Goal: Information Seeking & Learning: Learn about a topic

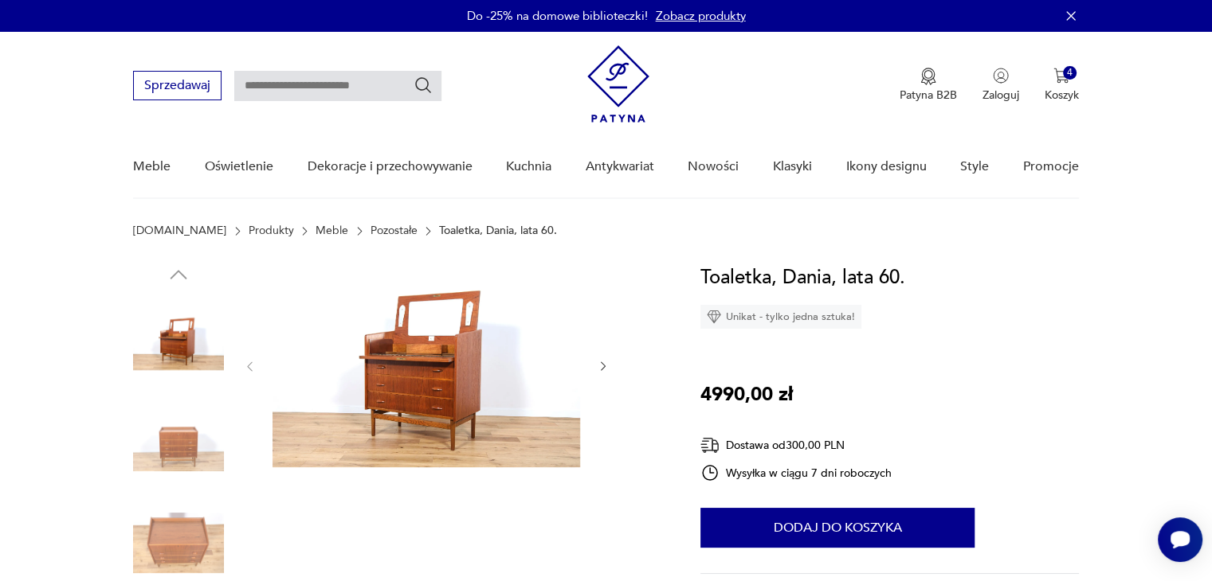
click at [603, 365] on icon "button" at bounding box center [603, 367] width 5 height 10
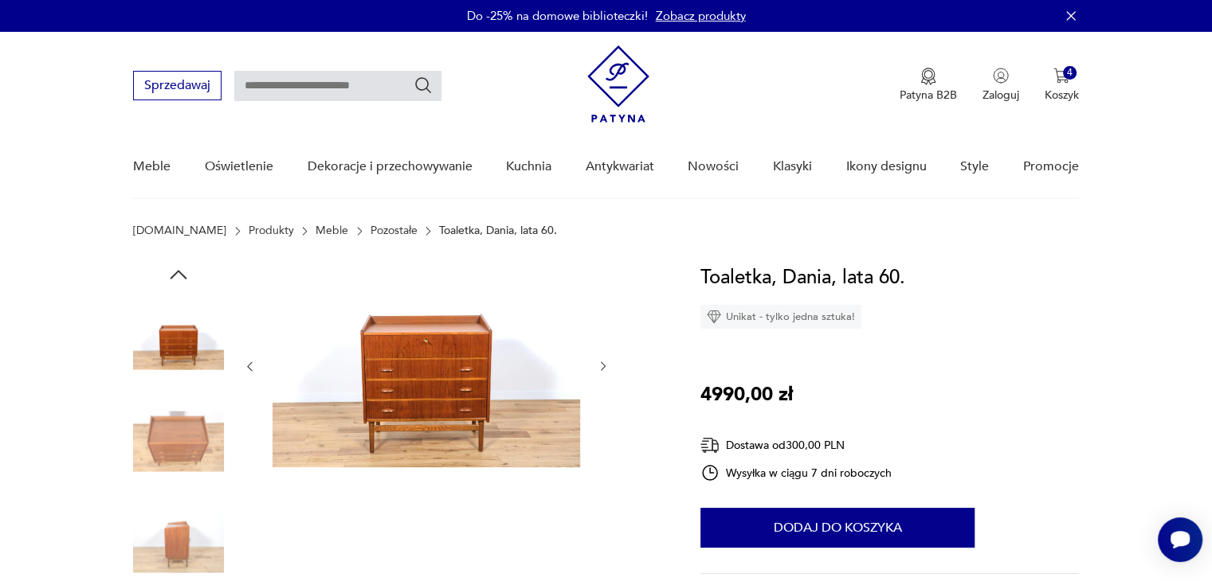
click at [603, 365] on icon "button" at bounding box center [603, 367] width 5 height 10
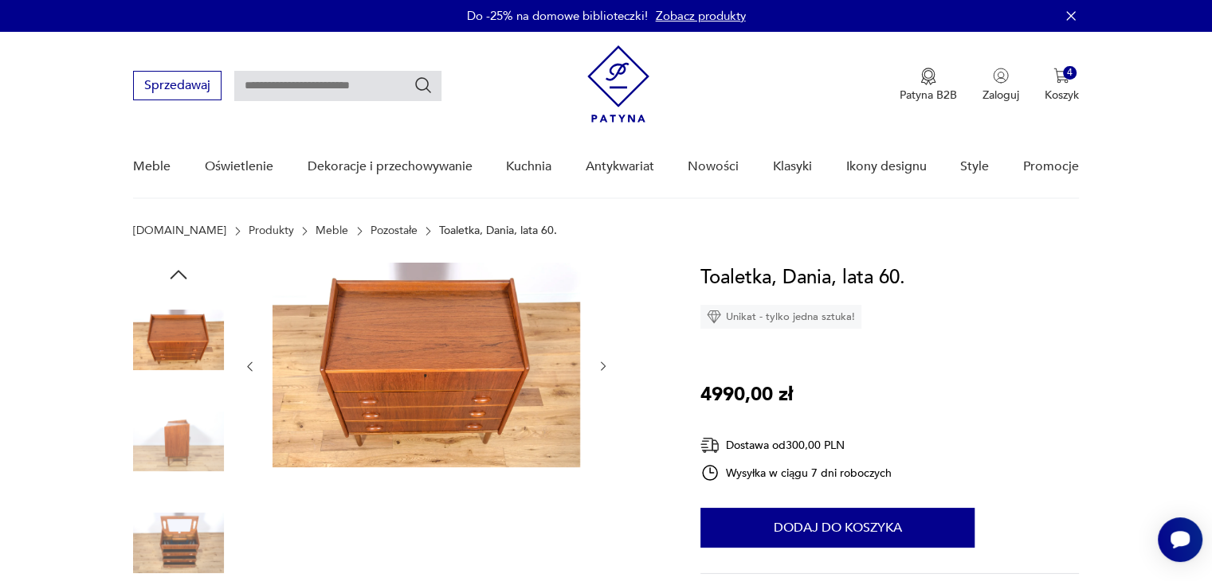
click at [603, 365] on icon "button" at bounding box center [603, 367] width 5 height 10
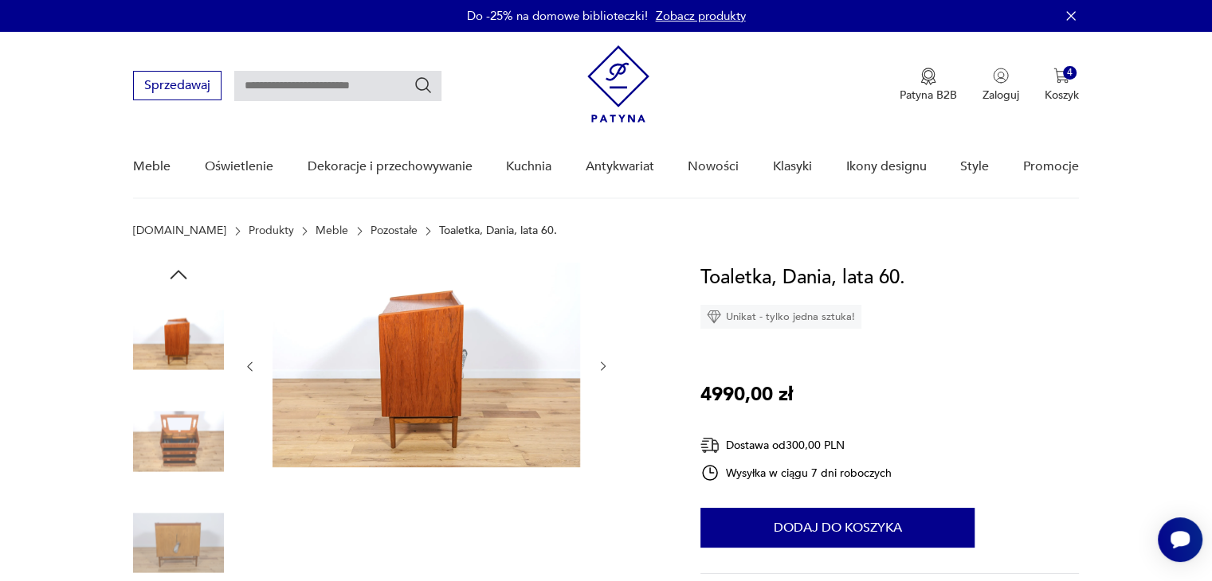
click at [603, 365] on icon "button" at bounding box center [603, 367] width 5 height 10
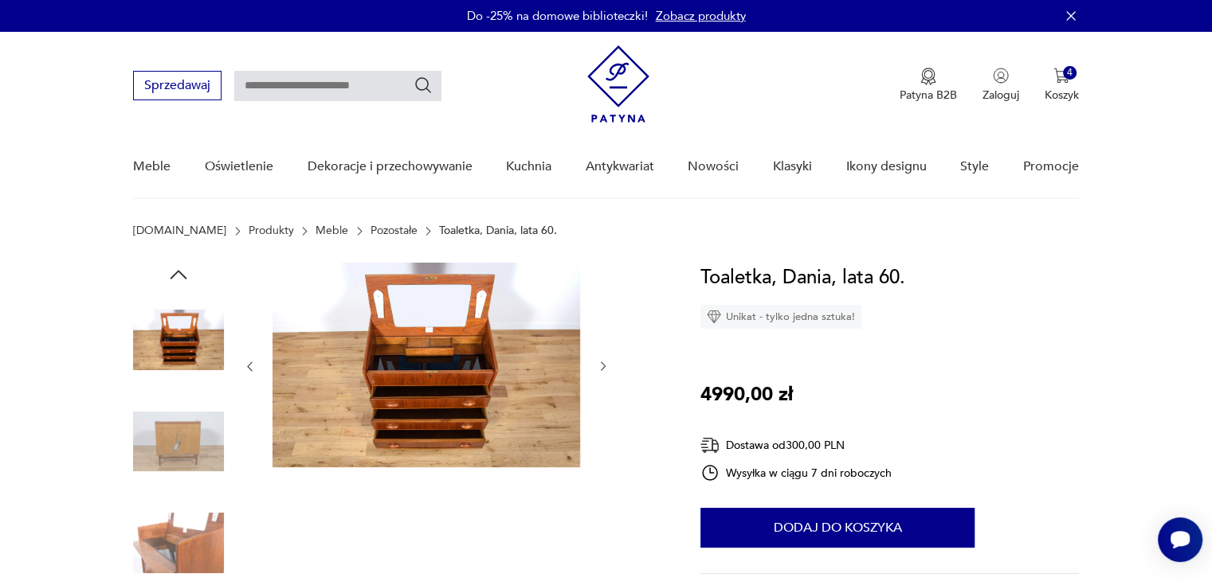
click at [603, 365] on icon "button" at bounding box center [603, 367] width 5 height 10
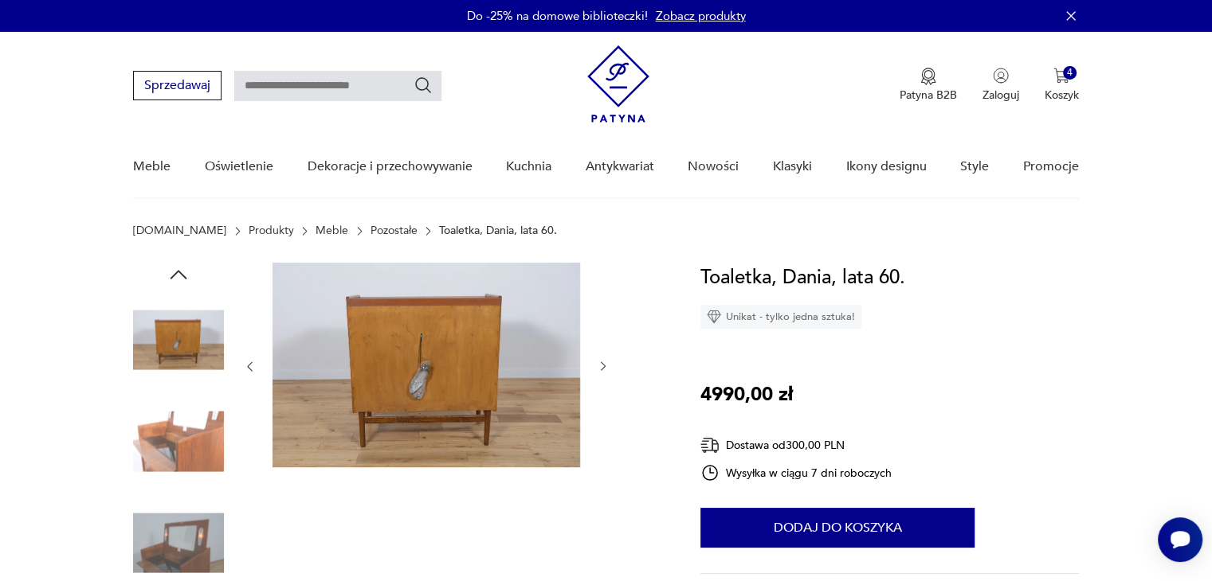
click at [603, 365] on icon "button" at bounding box center [603, 367] width 5 height 10
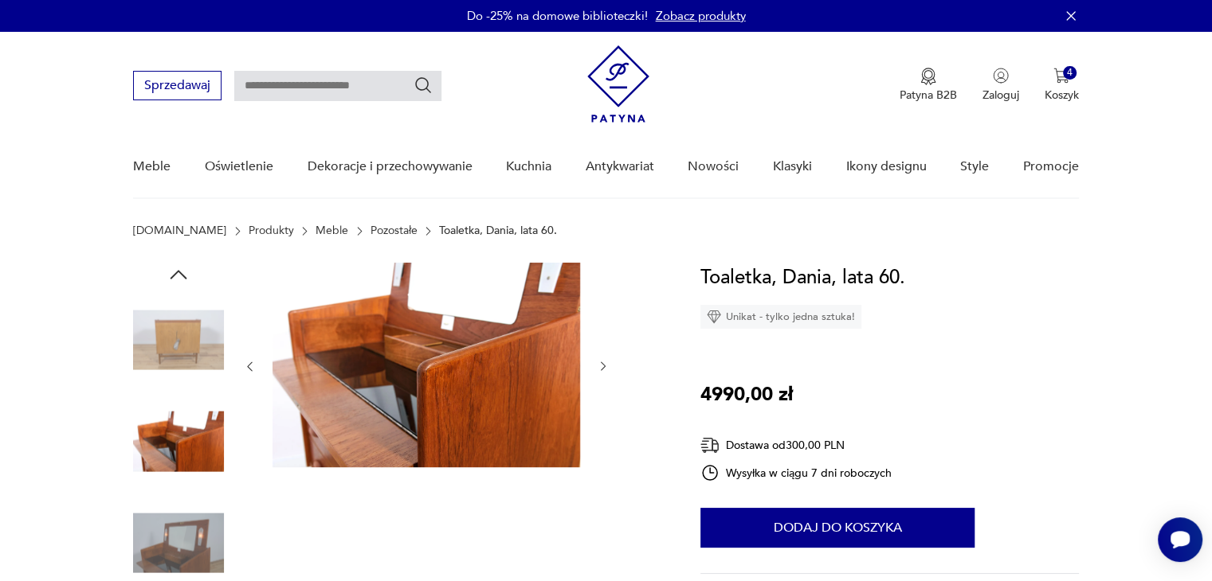
click at [603, 365] on icon "button" at bounding box center [603, 367] width 5 height 10
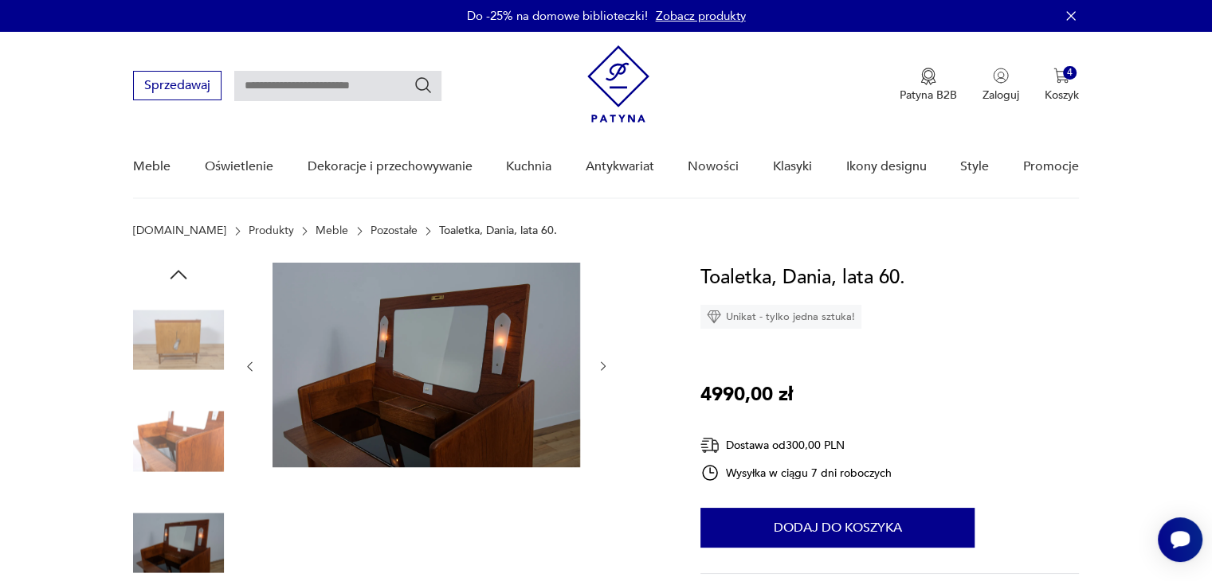
click at [603, 365] on icon "button" at bounding box center [603, 367] width 5 height 10
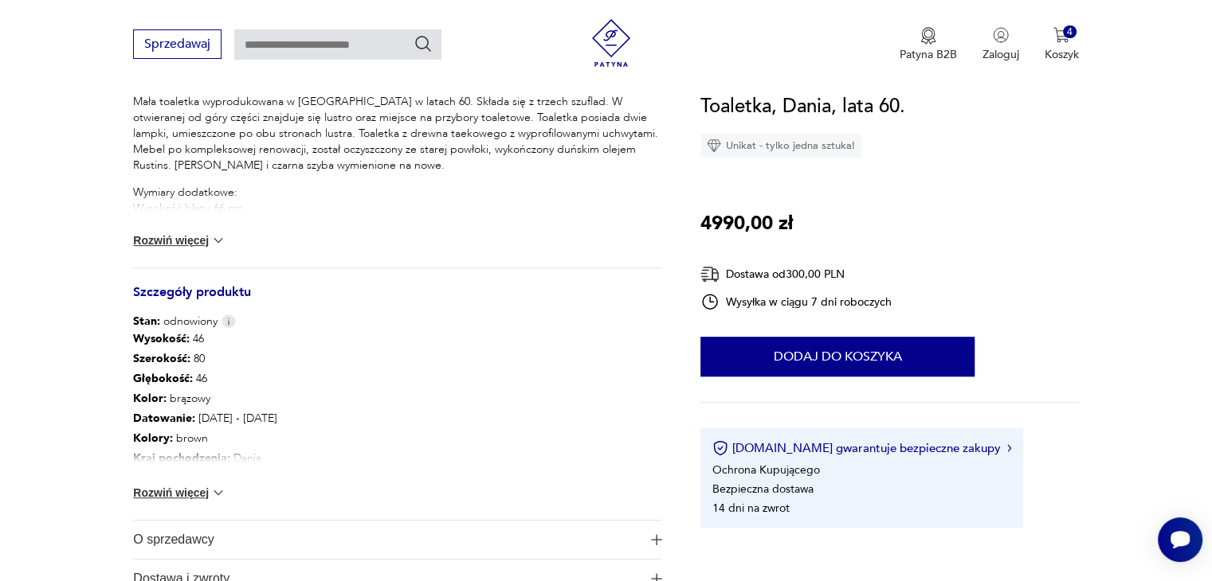
scroll to position [701, 0]
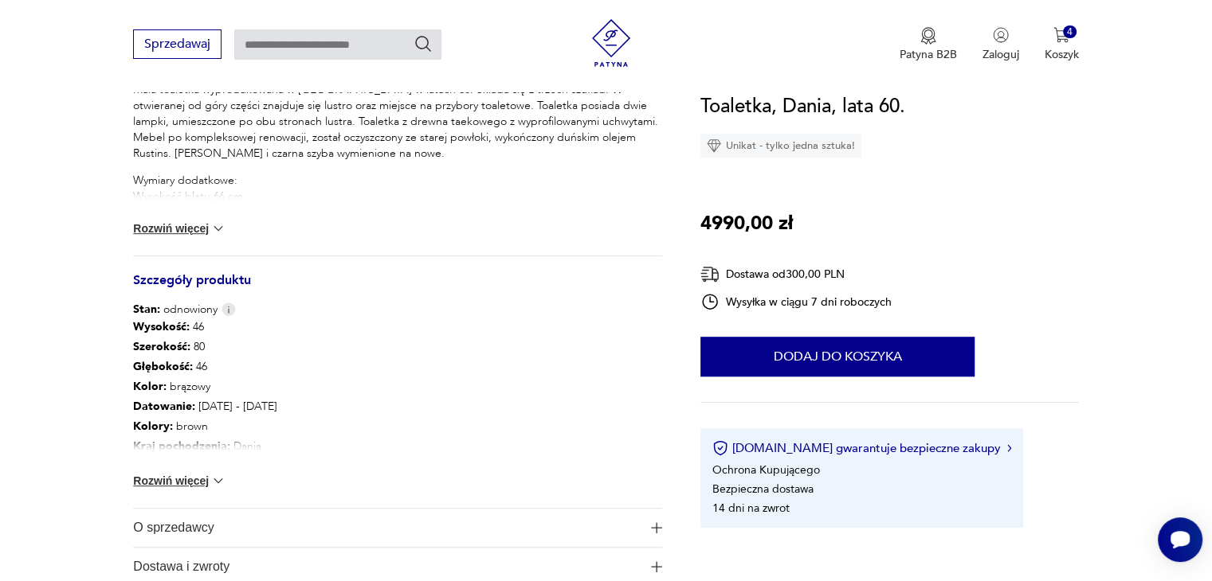
click at [54, 125] on section "Opis produktu Mała toaletka wyprodukowana w [GEOGRAPHIC_DATA] w latach 60. Skła…" at bounding box center [606, 93] width 1212 height 1063
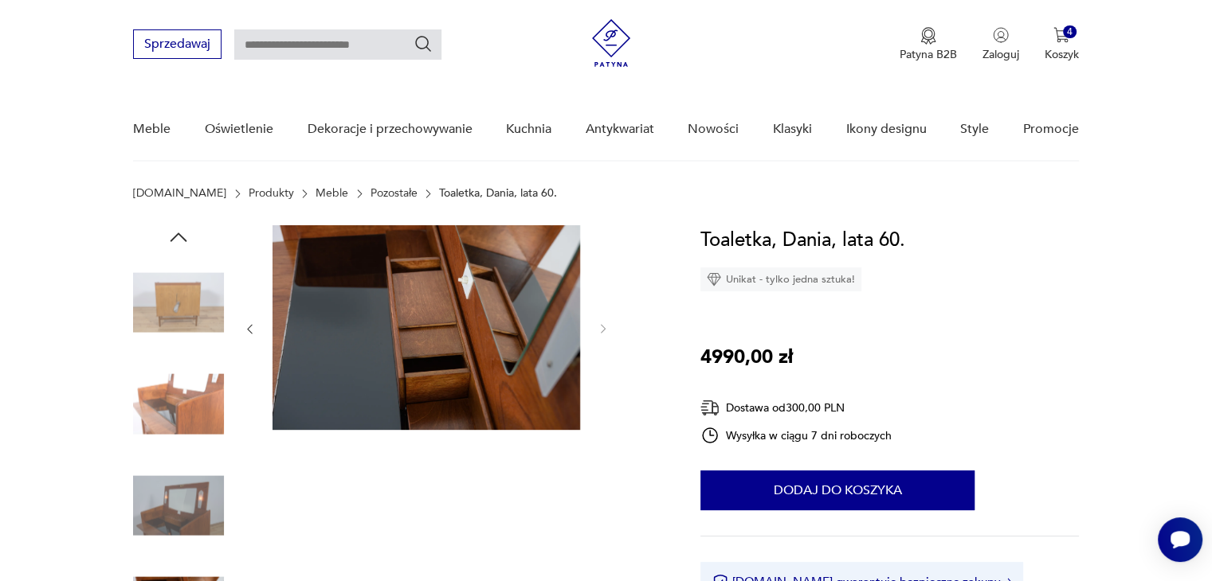
scroll to position [0, 0]
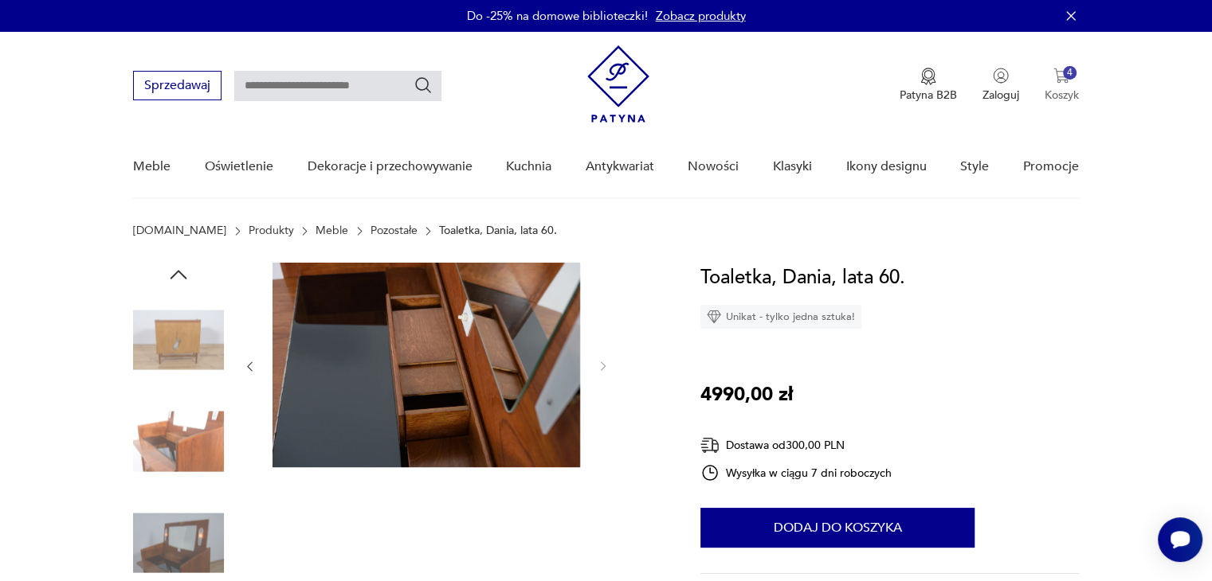
click at [1067, 88] on p "Koszyk" at bounding box center [1061, 95] width 34 height 15
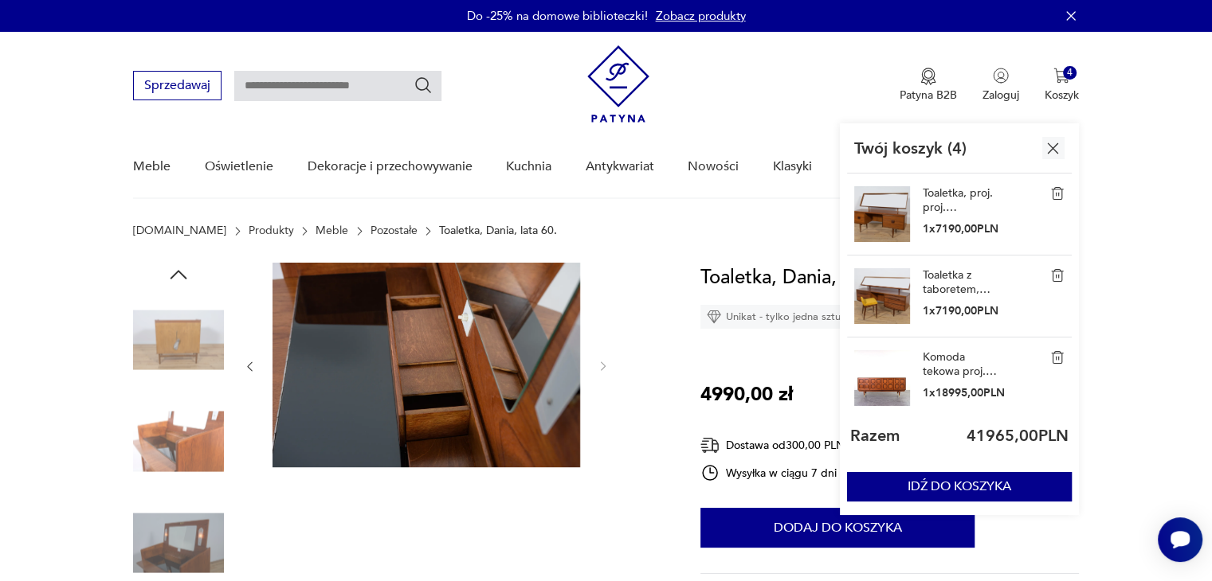
click at [958, 202] on link "Toaletka, proj. proj. [PERSON_NAME], G-Plan, [GEOGRAPHIC_DATA], lata 60." at bounding box center [962, 200] width 80 height 29
click at [1063, 88] on p "Koszyk" at bounding box center [1061, 95] width 34 height 15
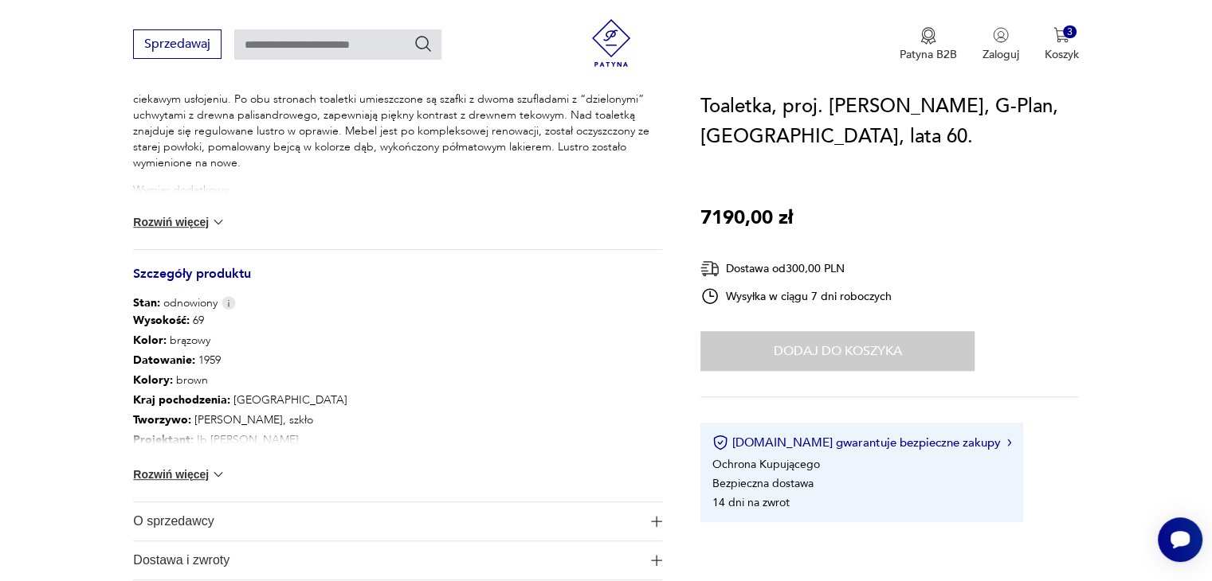
scroll to position [738, 0]
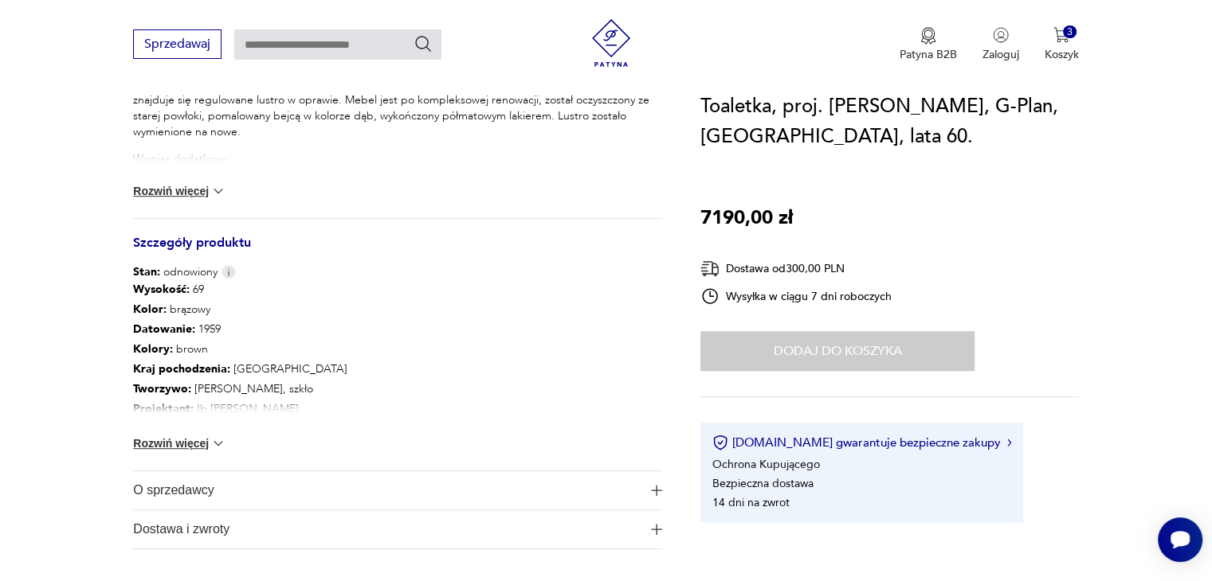
click at [172, 436] on button "Rozwiń więcej" at bounding box center [179, 444] width 92 height 16
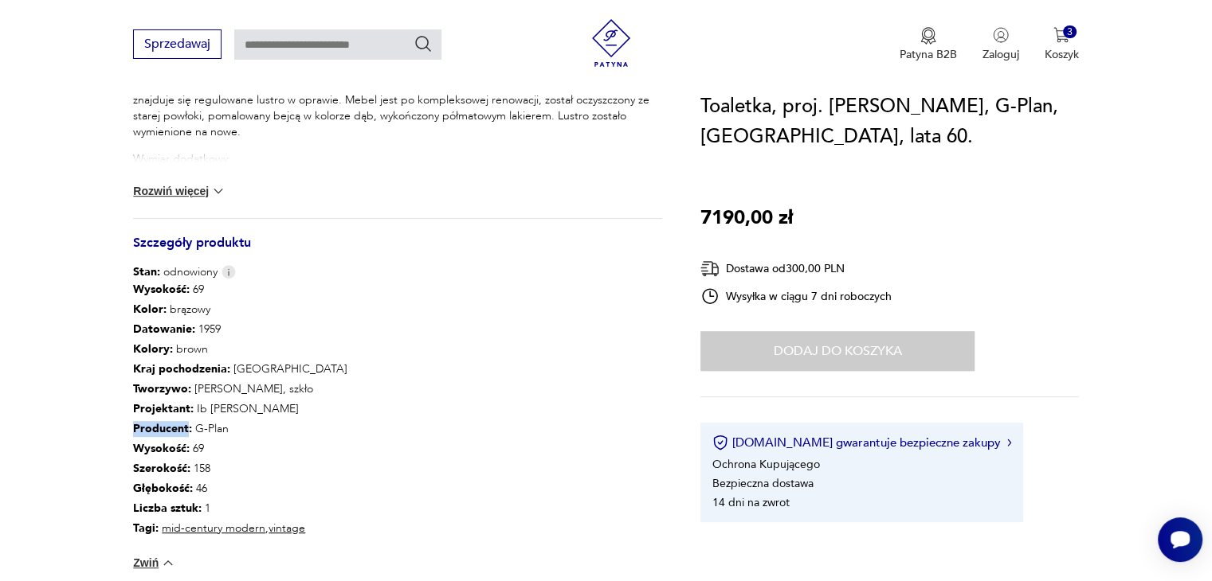
click at [172, 436] on p "Producent : G-Plan" at bounding box center [240, 430] width 214 height 20
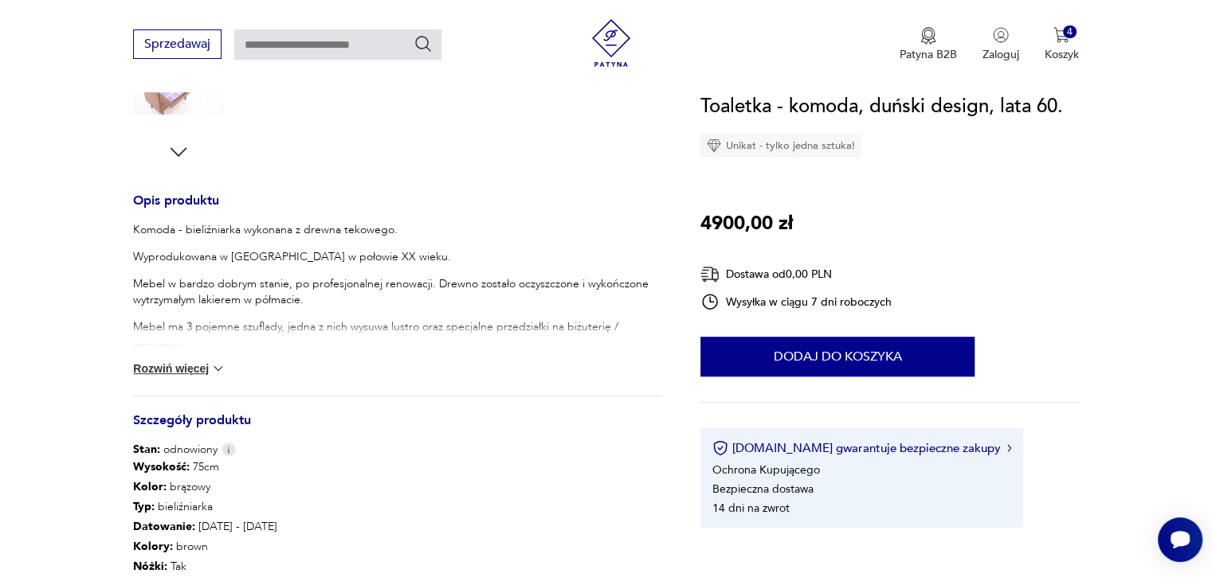
scroll to position [573, 0]
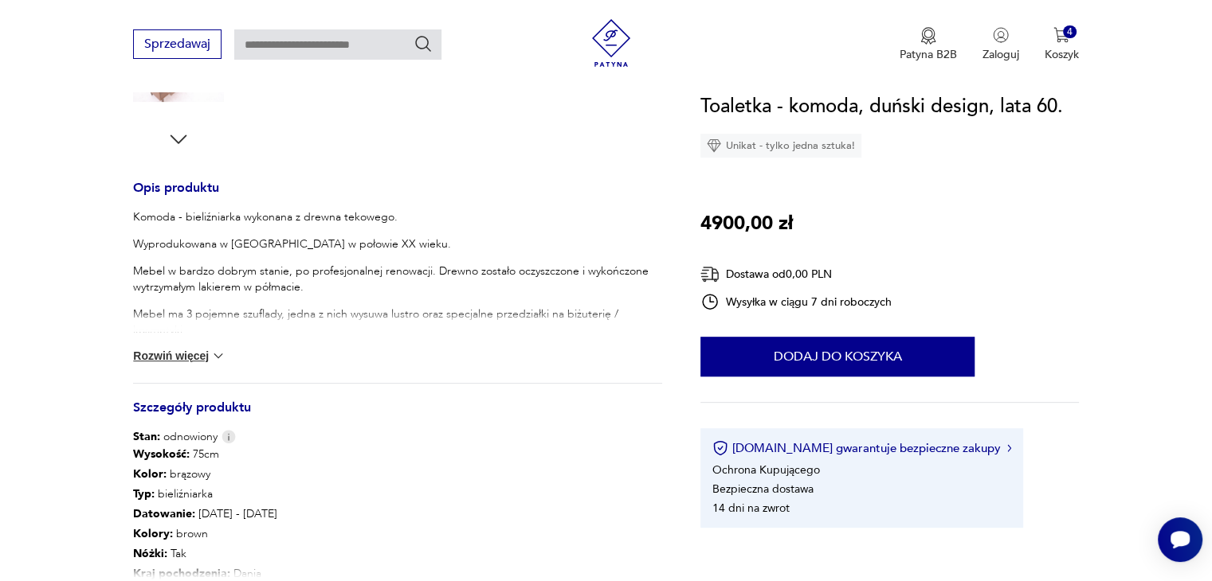
click at [174, 350] on button "Rozwiń więcej" at bounding box center [179, 356] width 92 height 16
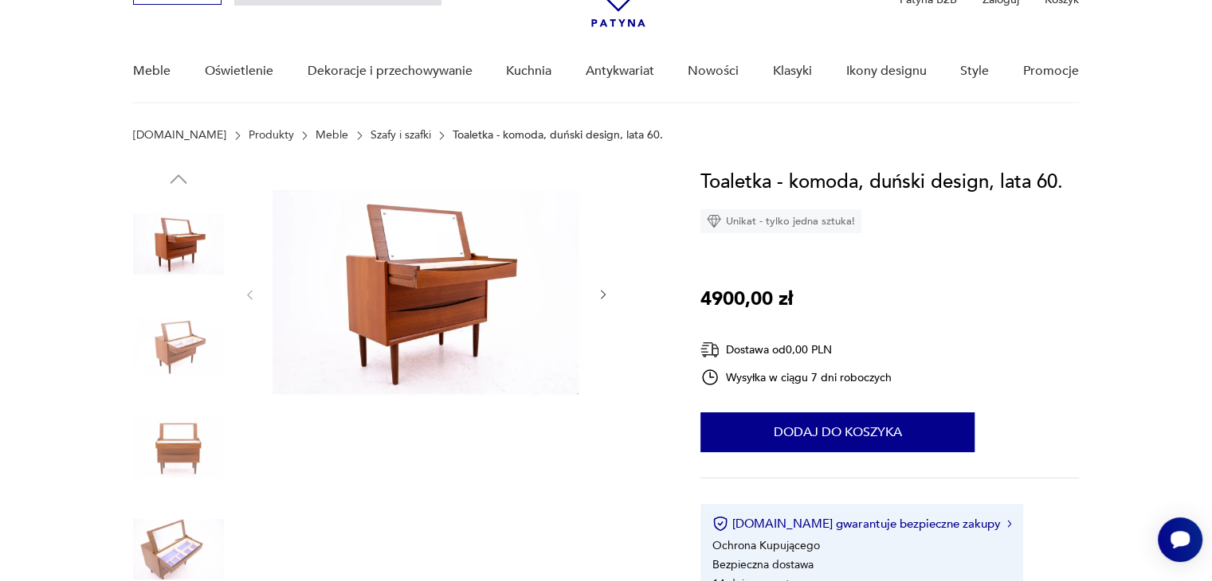
scroll to position [127, 0]
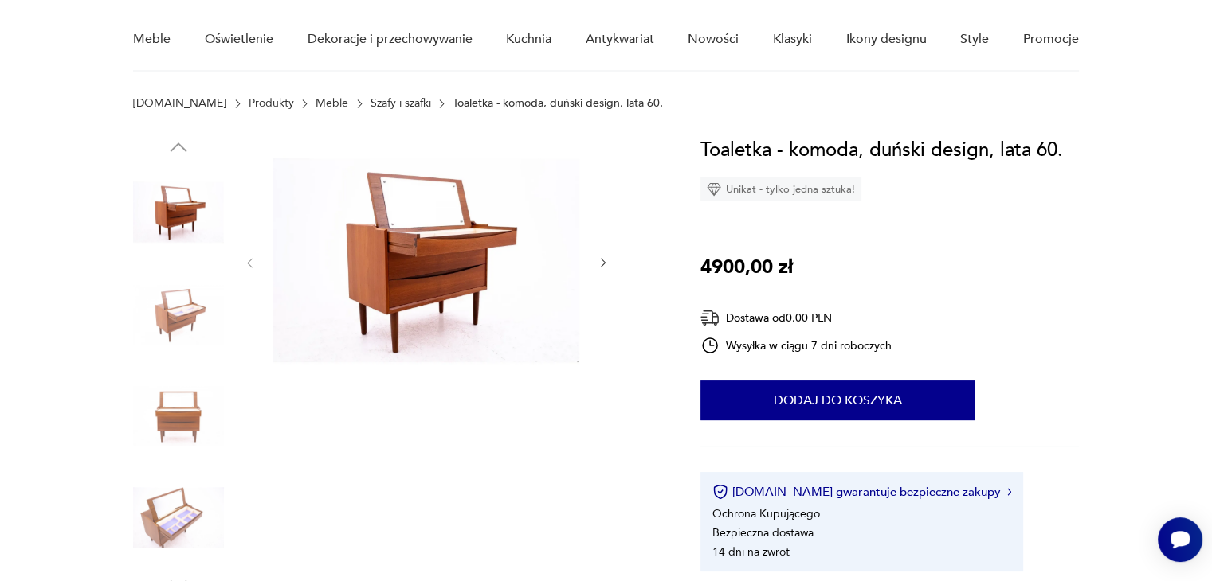
click at [189, 515] on img at bounding box center [178, 517] width 91 height 91
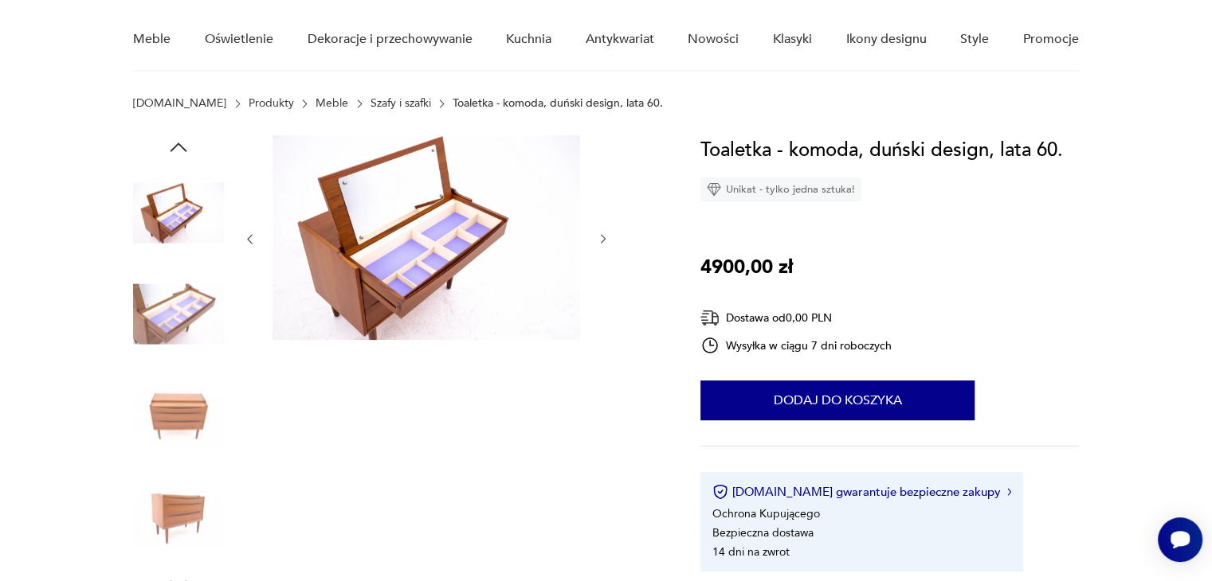
scroll to position [0, 0]
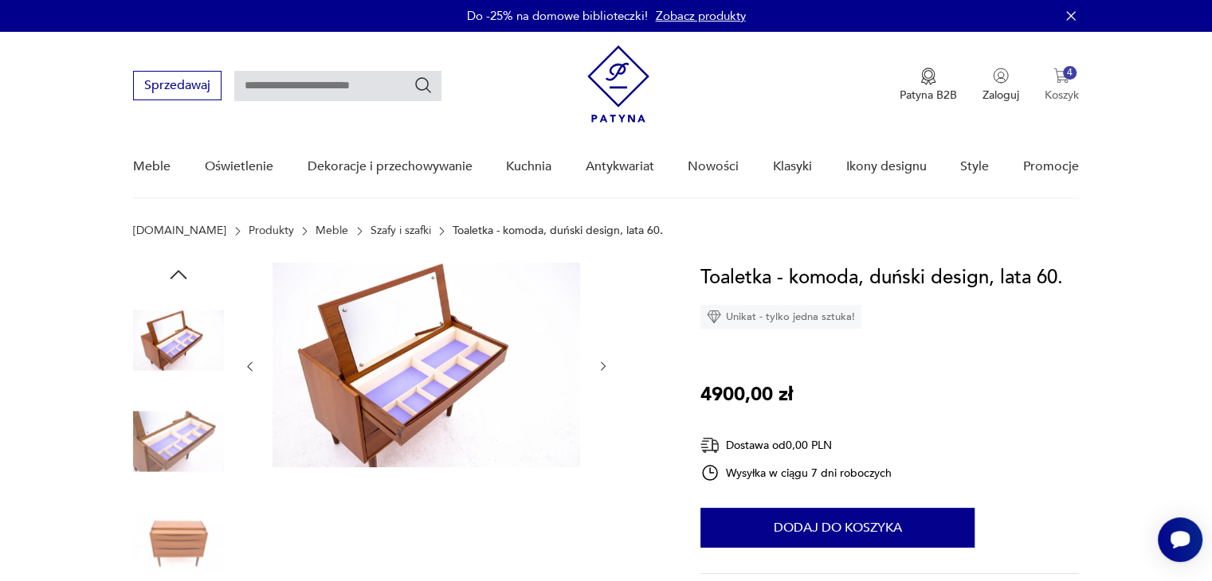
drag, startPoint x: 1056, startPoint y: 104, endPoint x: 1059, endPoint y: 93, distance: 11.4
click at [1059, 93] on div "Patyna B2B Zaloguj 4 Koszyk Twój koszyk ( 4 ) Toaletka, proj. proj. I. Kofod-La…" at bounding box center [832, 85] width 491 height 80
click at [1059, 93] on p "Koszyk" at bounding box center [1061, 95] width 34 height 15
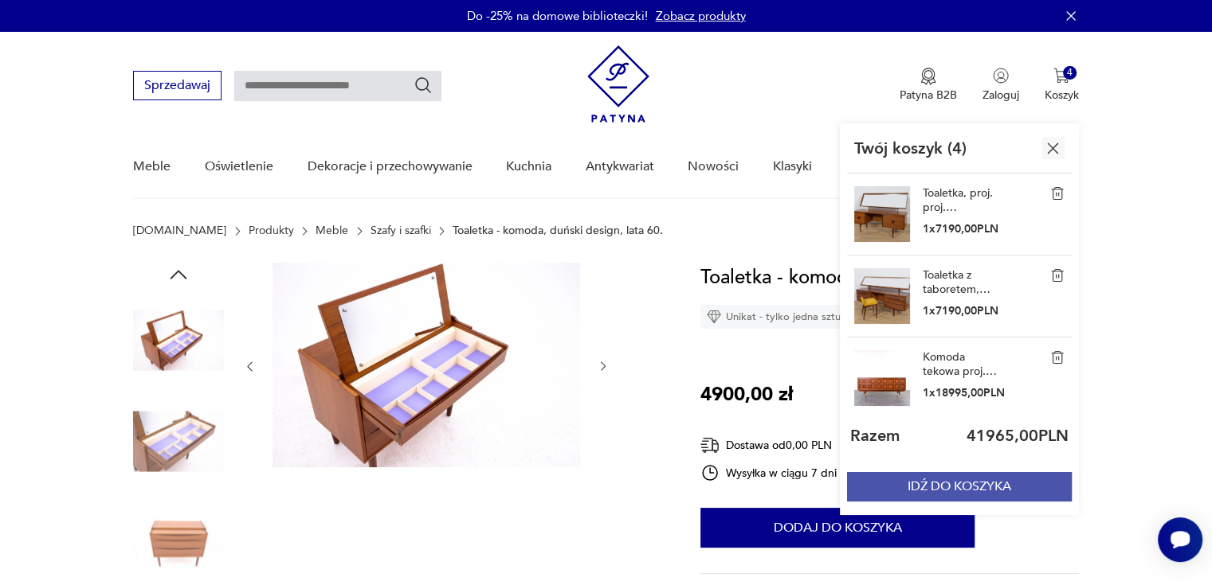
click at [959, 482] on button "IDŹ DO KOSZYKA" at bounding box center [959, 486] width 225 height 29
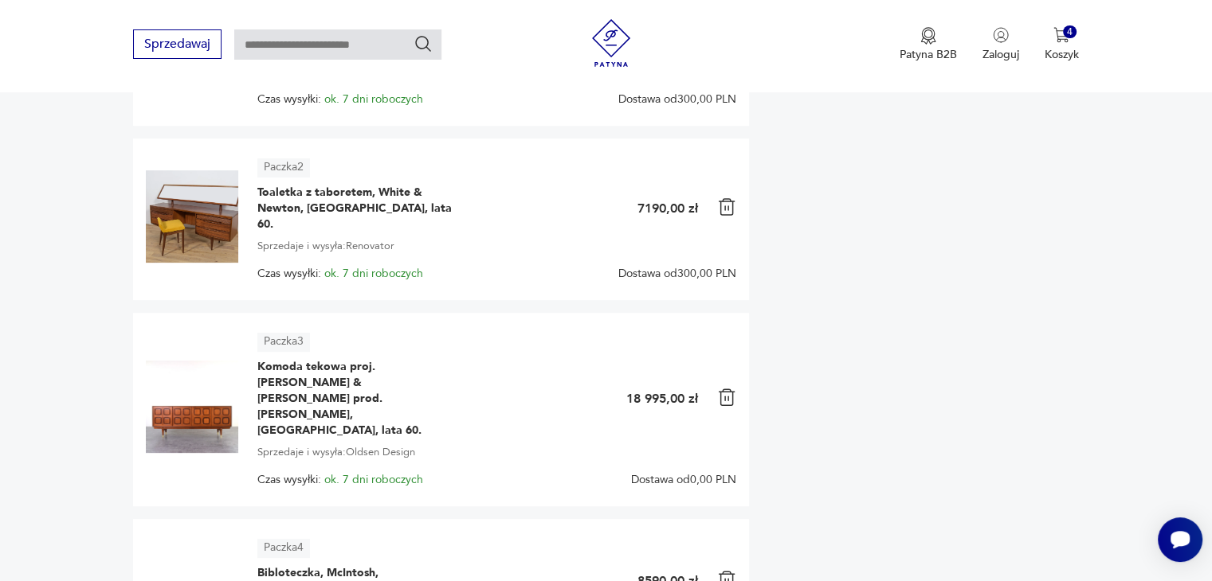
scroll to position [414, 0]
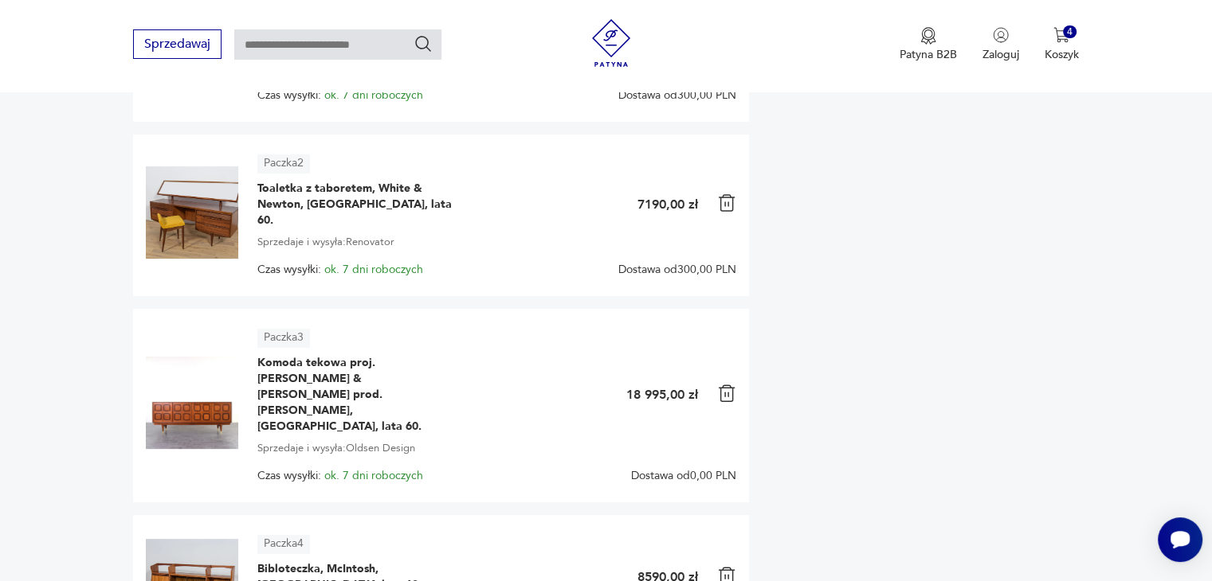
click at [733, 384] on img at bounding box center [726, 393] width 19 height 19
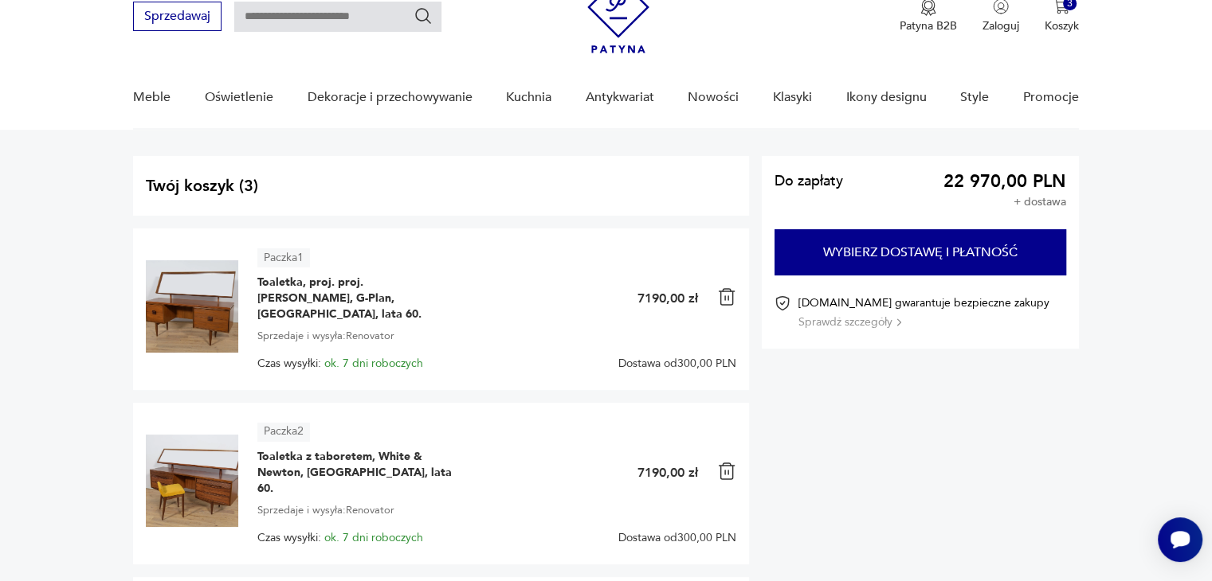
scroll to position [83, 0]
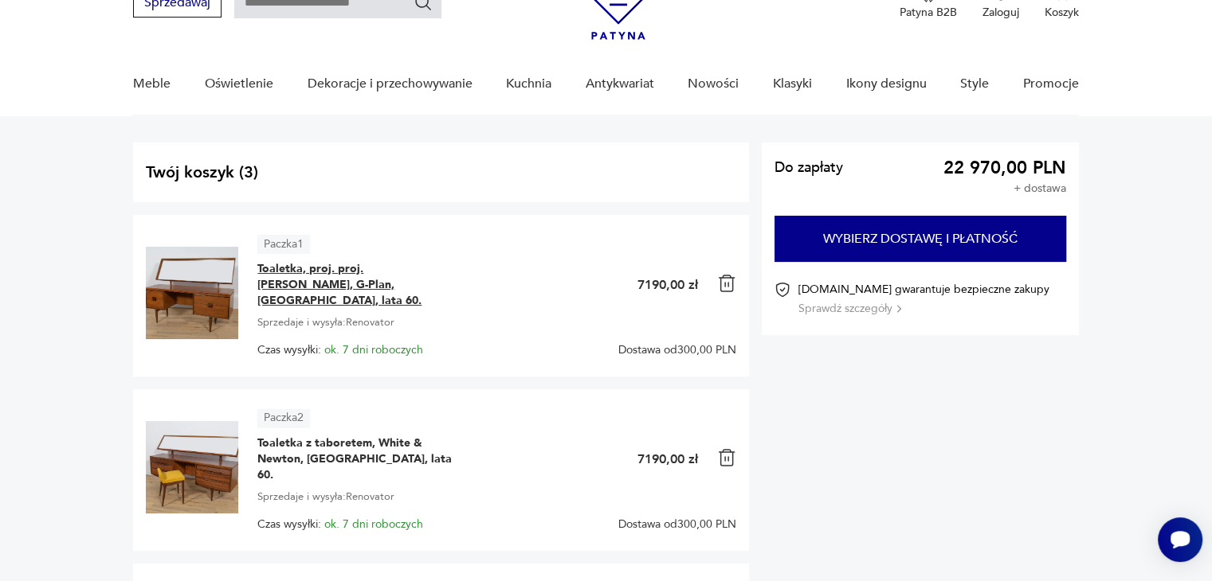
click at [381, 276] on span "Toaletka, proj. proj. [PERSON_NAME], G-Plan, [GEOGRAPHIC_DATA], lata 60." at bounding box center [356, 285] width 199 height 48
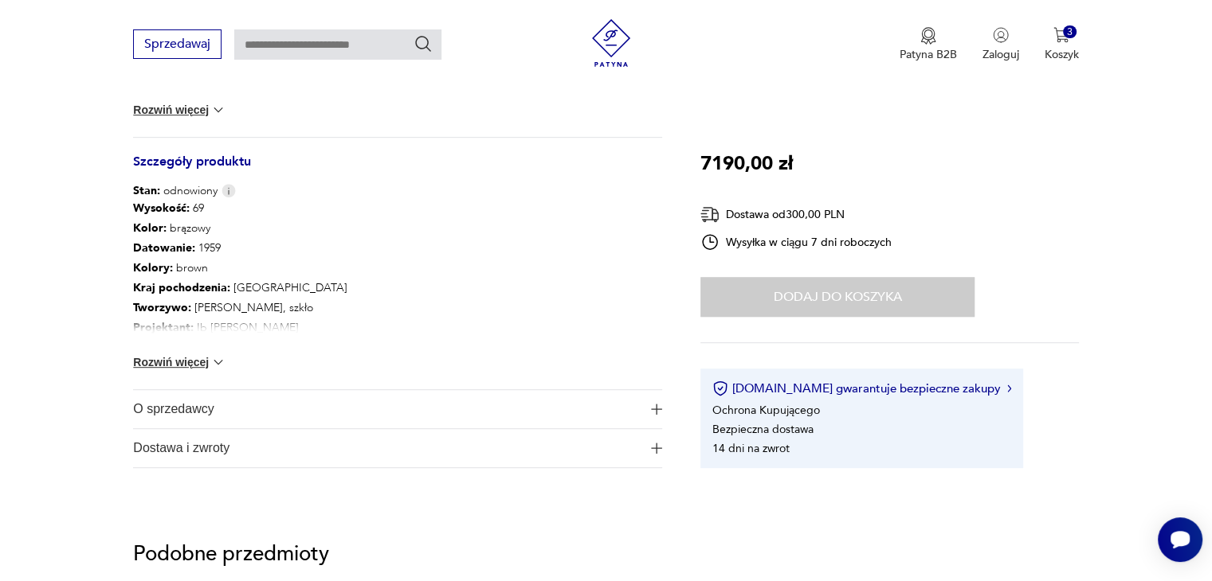
scroll to position [812, 0]
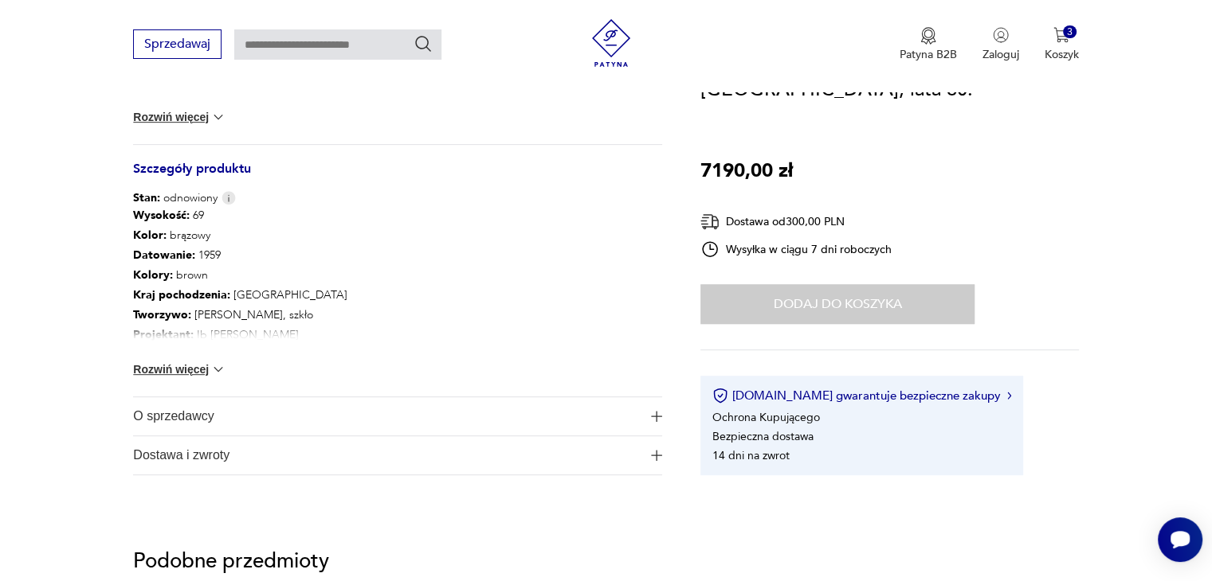
click at [198, 370] on button "Rozwiń więcej" at bounding box center [179, 370] width 92 height 16
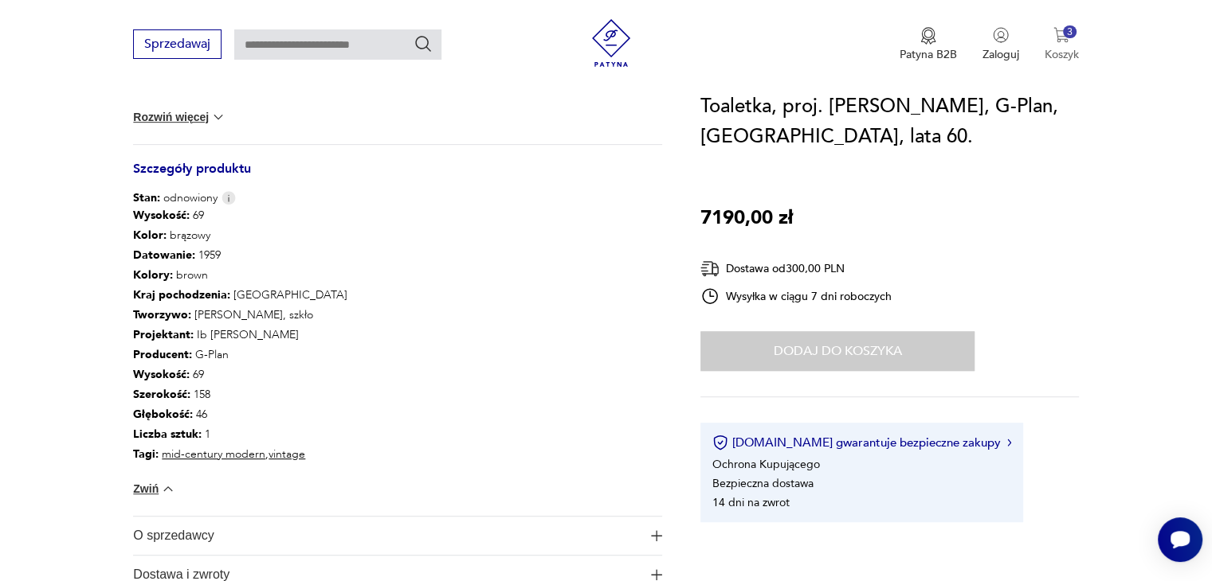
click at [1059, 49] on p "Koszyk" at bounding box center [1061, 54] width 34 height 15
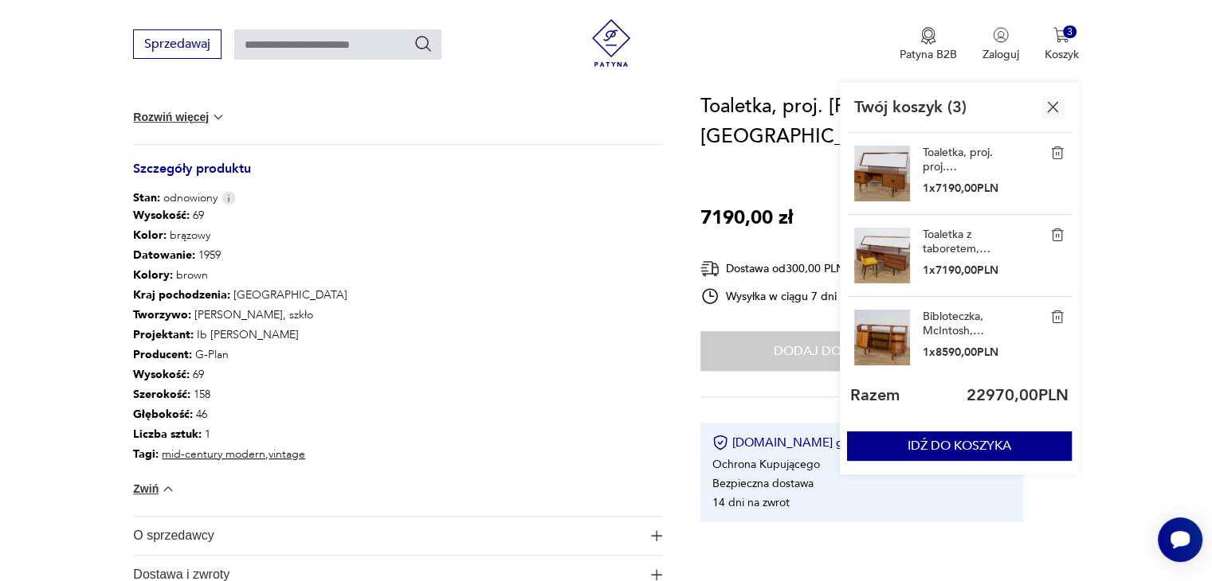
click at [904, 251] on img at bounding box center [882, 256] width 56 height 56
click at [939, 244] on link "Toaletka z taboretem, White & Newton, [GEOGRAPHIC_DATA], lata 60." at bounding box center [962, 242] width 80 height 29
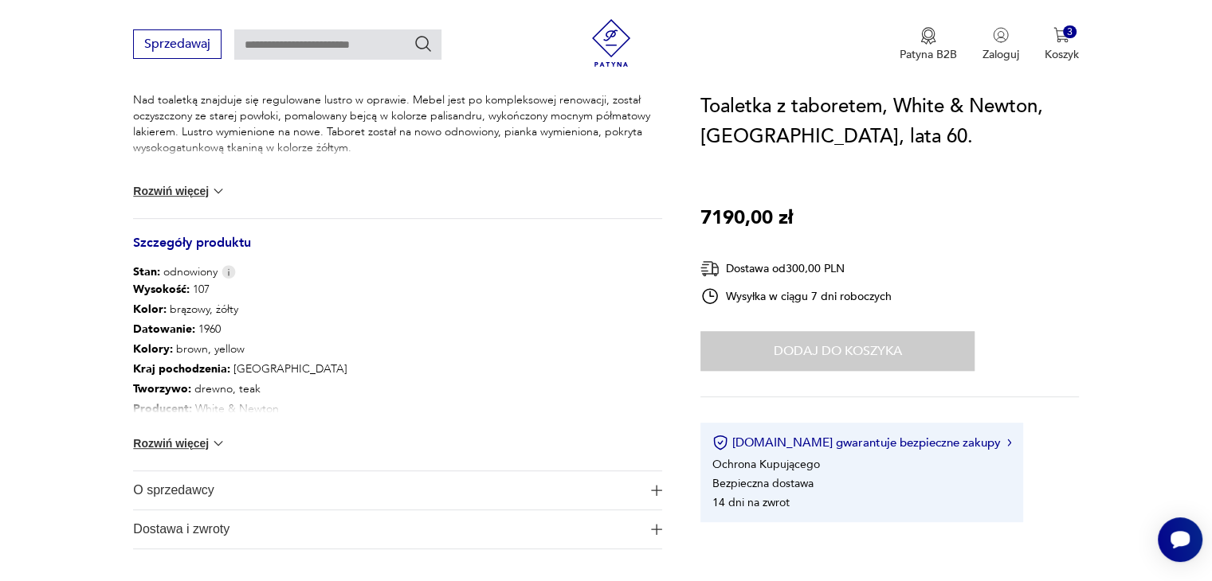
scroll to position [769, 0]
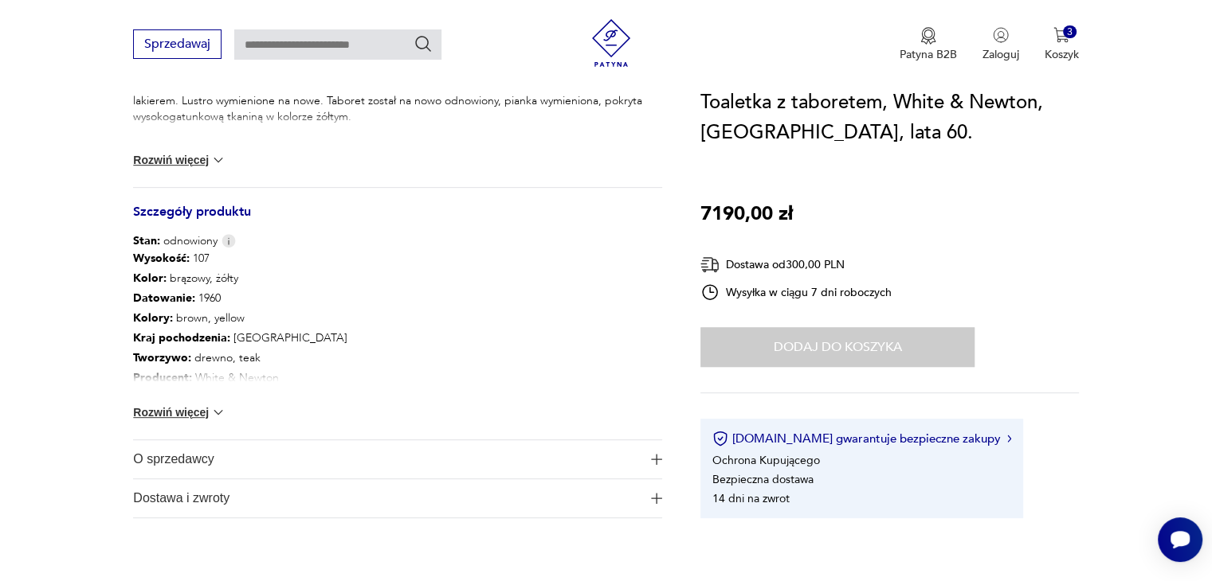
click at [180, 409] on button "Rozwiń więcej" at bounding box center [179, 413] width 92 height 16
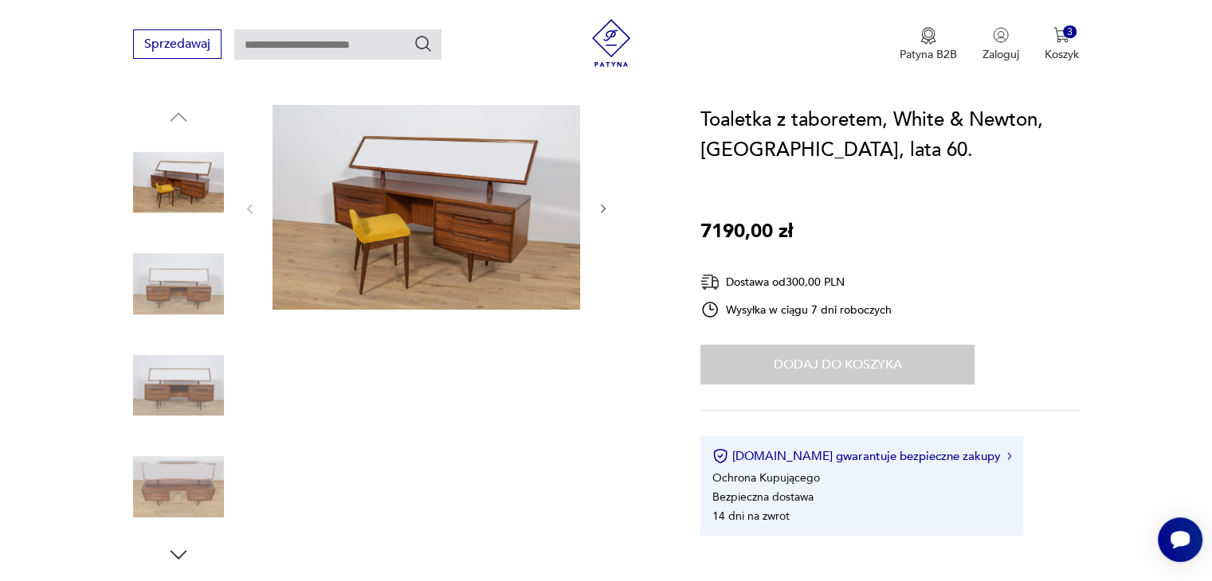
scroll to position [0, 0]
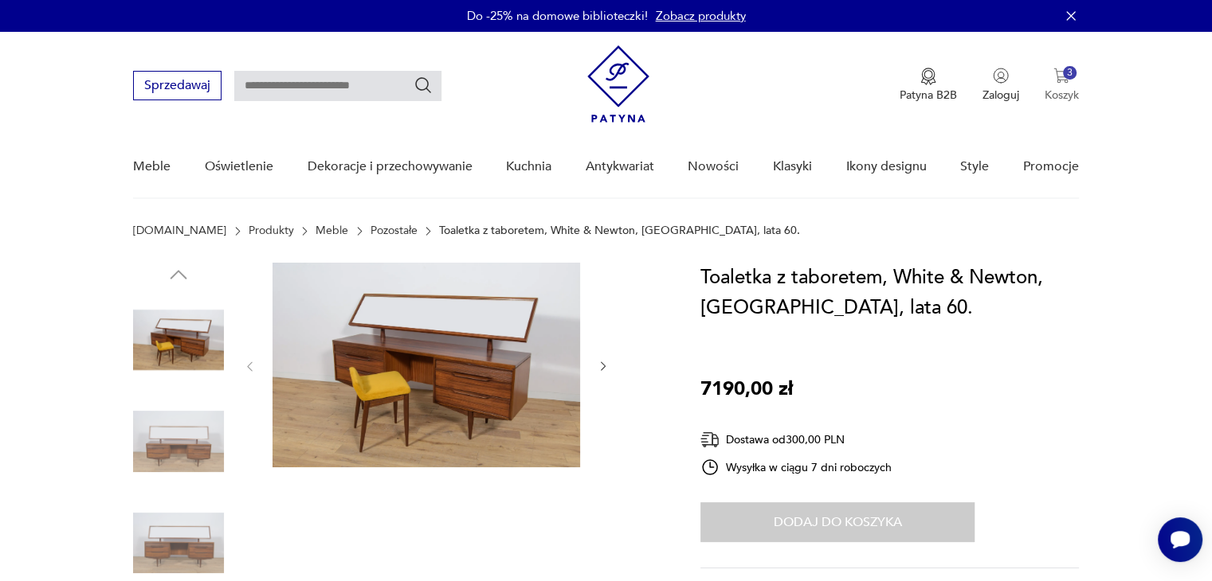
click at [1057, 72] on img "button" at bounding box center [1061, 76] width 16 height 16
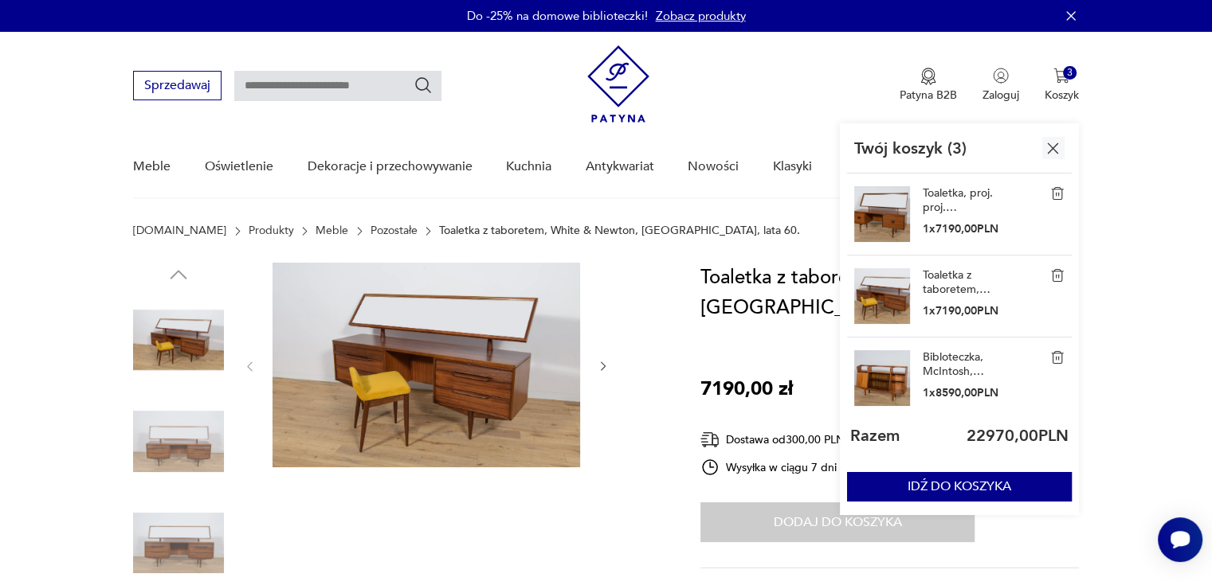
click at [953, 198] on link "Toaletka, proj. proj. [PERSON_NAME], G-Plan, [GEOGRAPHIC_DATA], lata 60." at bounding box center [962, 200] width 80 height 29
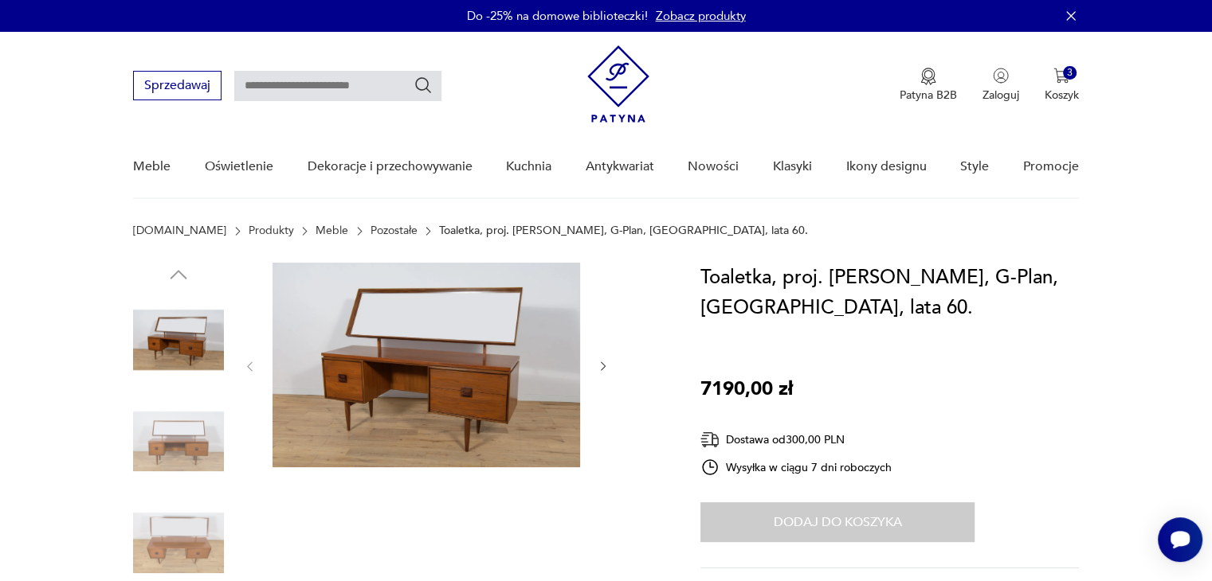
click at [604, 366] on icon "button" at bounding box center [603, 367] width 5 height 10
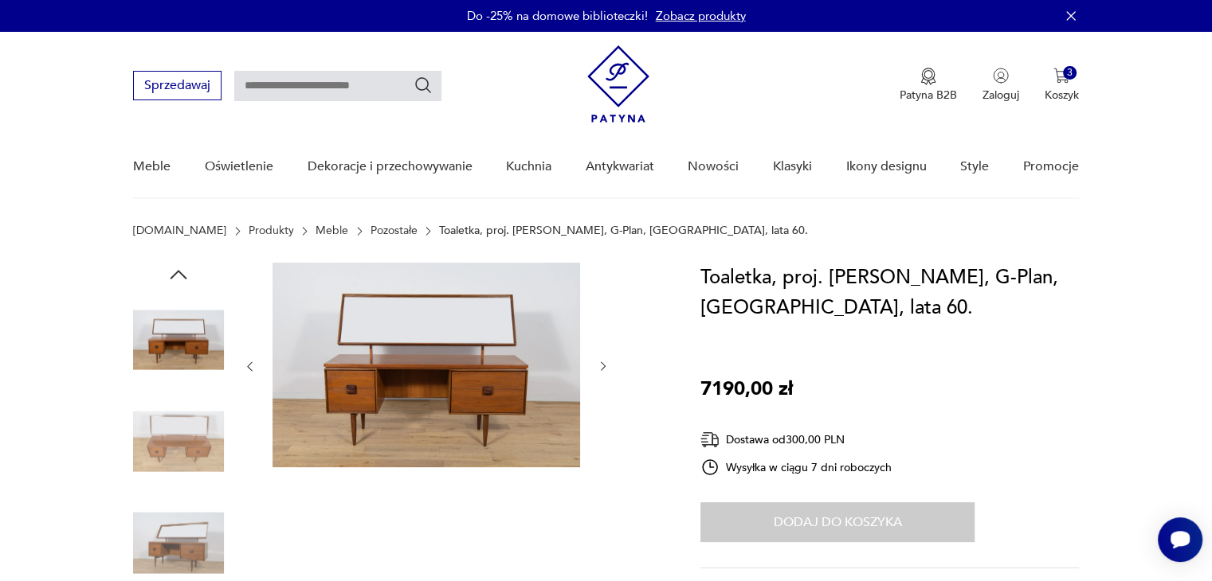
click at [604, 366] on icon "button" at bounding box center [603, 367] width 5 height 10
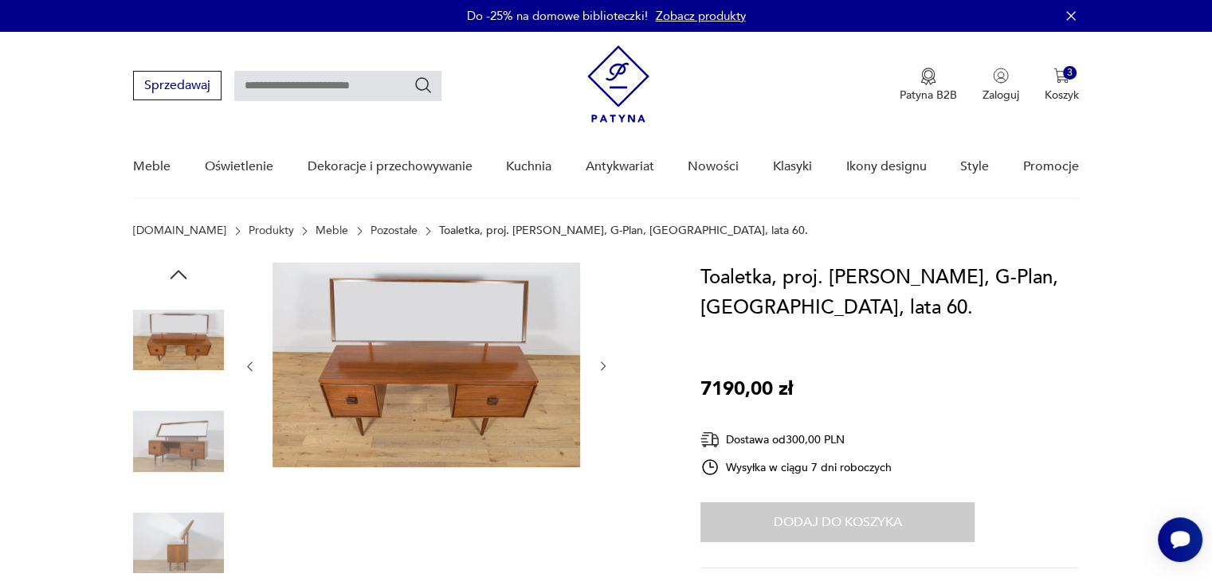
click at [604, 366] on icon "button" at bounding box center [603, 367] width 5 height 10
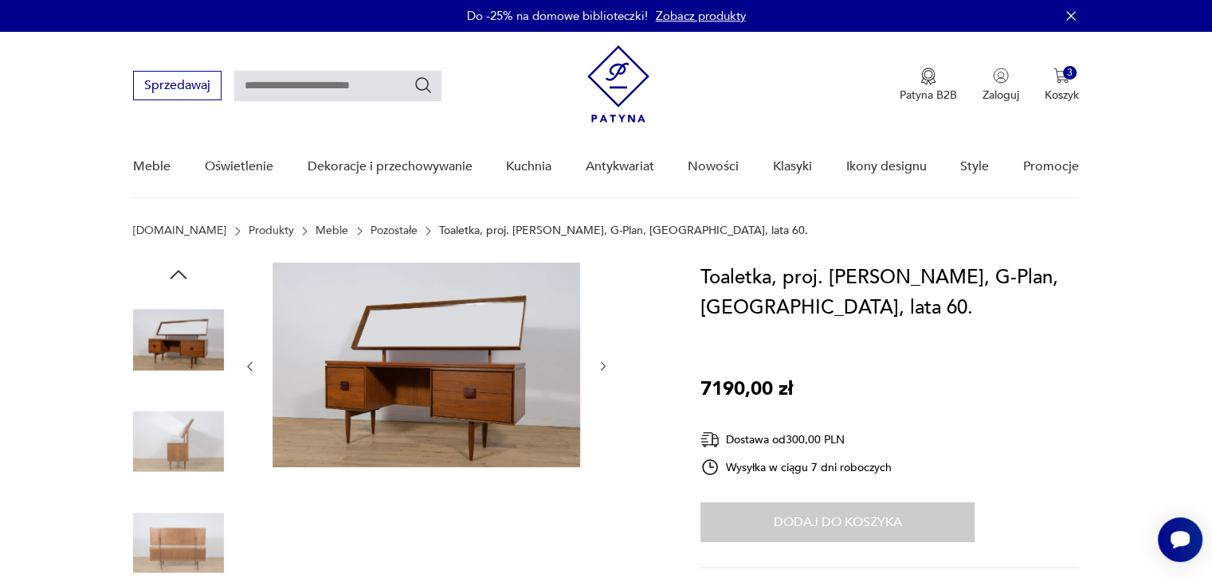
click at [604, 366] on icon "button" at bounding box center [603, 367] width 5 height 10
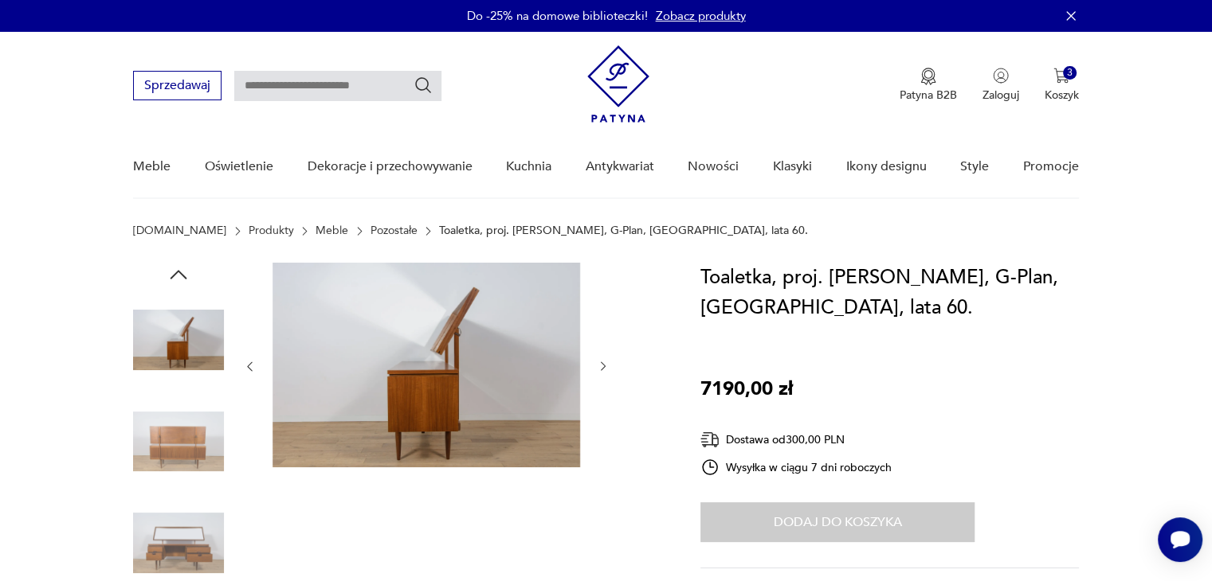
click at [604, 366] on icon "button" at bounding box center [603, 367] width 5 height 10
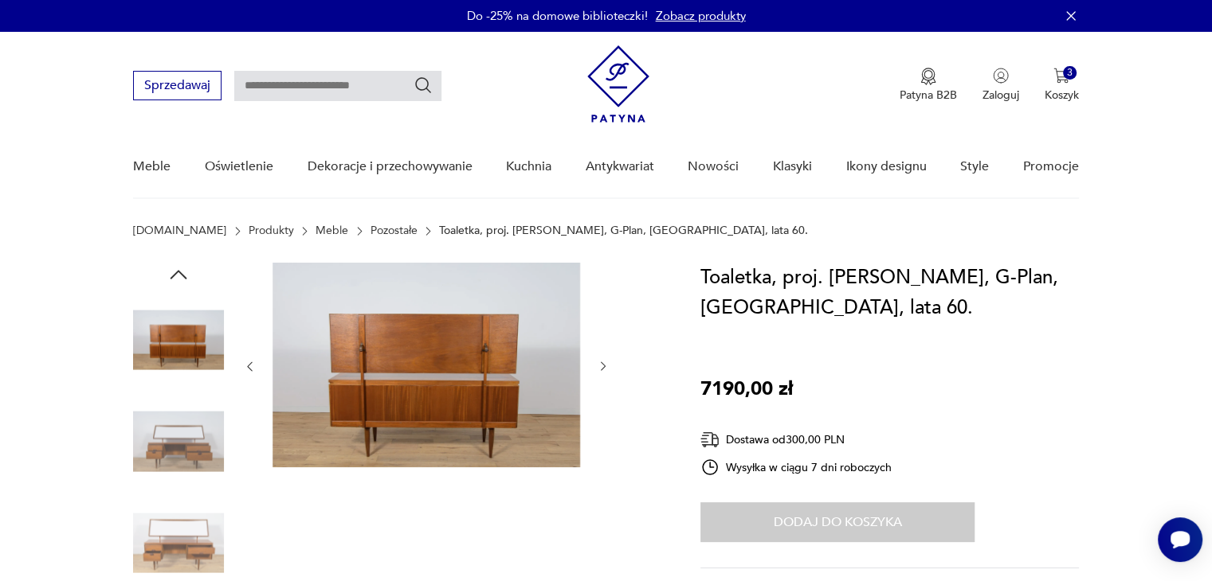
click at [604, 366] on icon "button" at bounding box center [603, 367] width 5 height 10
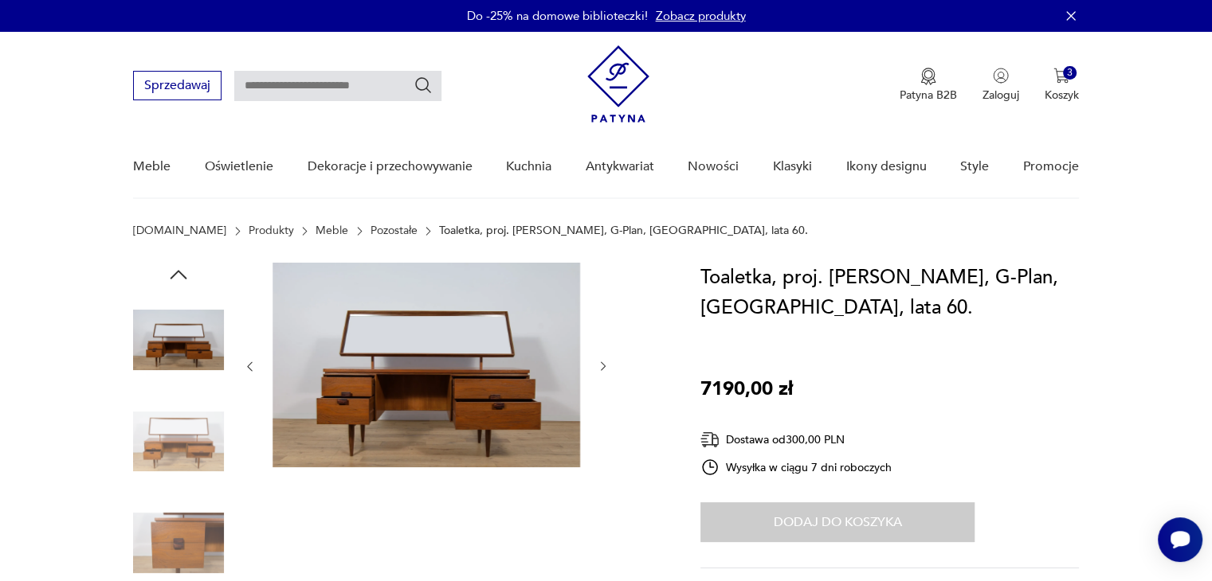
click at [604, 366] on icon "button" at bounding box center [603, 367] width 5 height 10
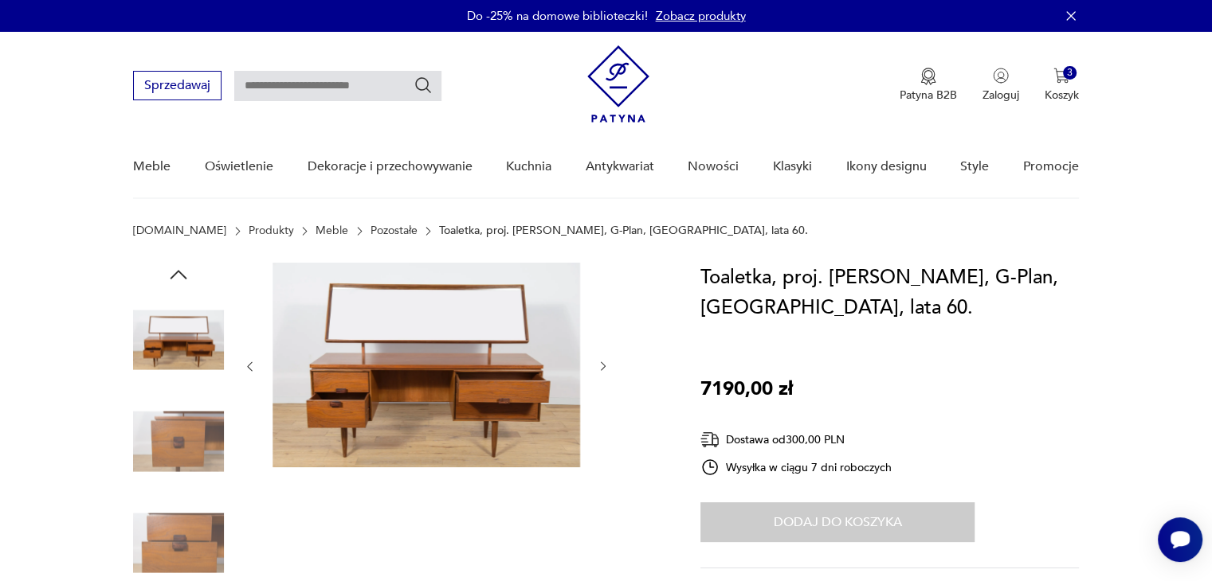
click at [604, 366] on icon "button" at bounding box center [603, 367] width 5 height 10
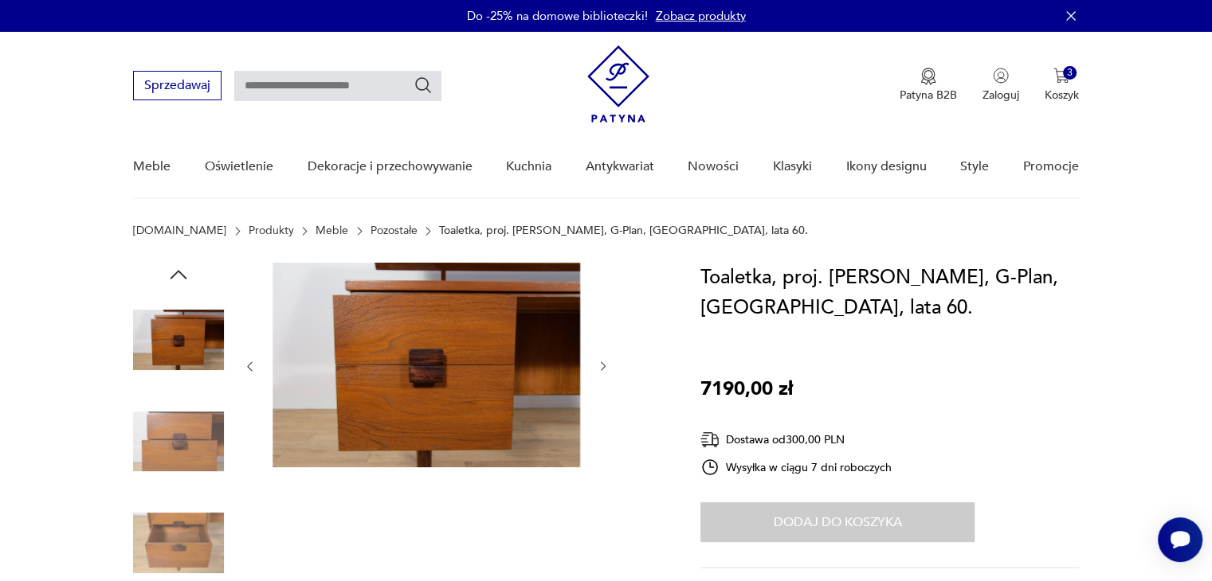
click at [604, 366] on icon "button" at bounding box center [603, 367] width 5 height 10
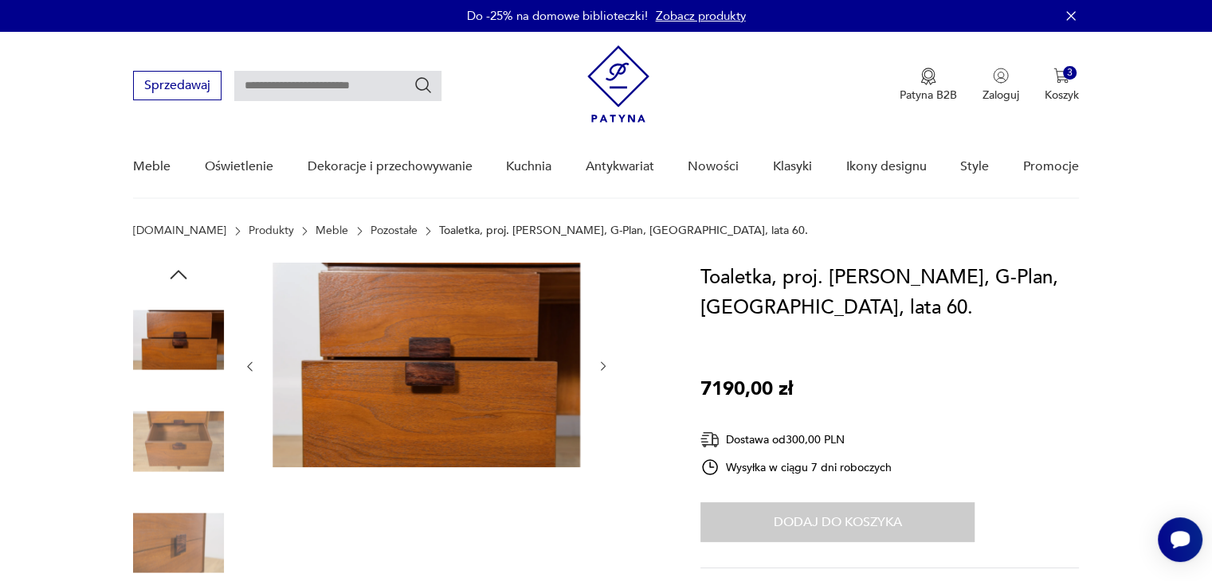
click at [604, 366] on icon "button" at bounding box center [603, 367] width 5 height 10
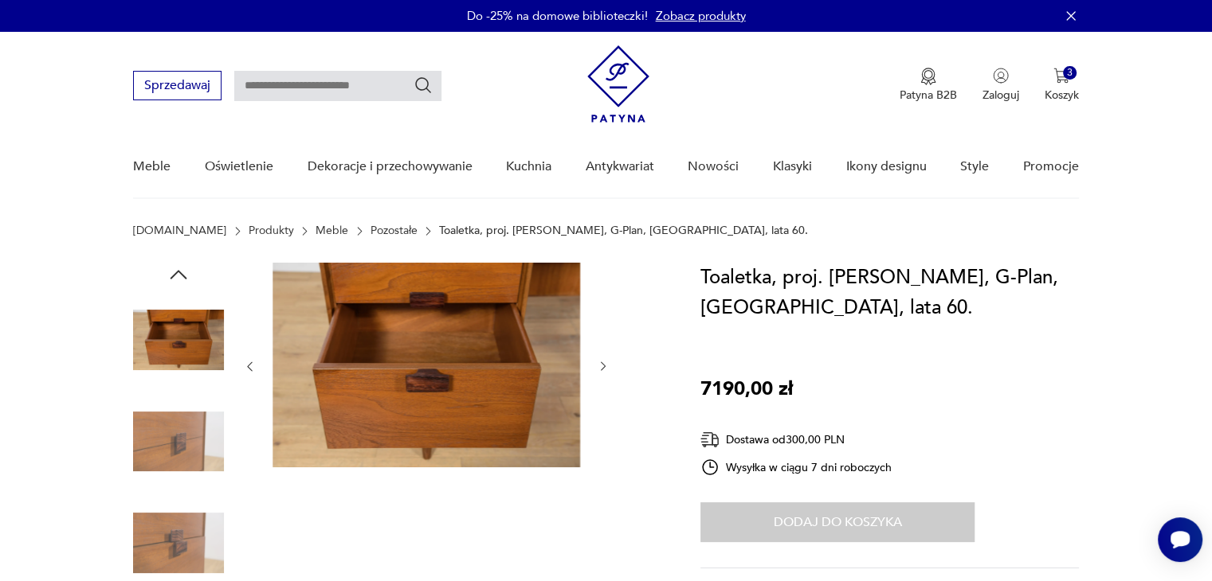
click at [604, 366] on icon "button" at bounding box center [603, 367] width 5 height 10
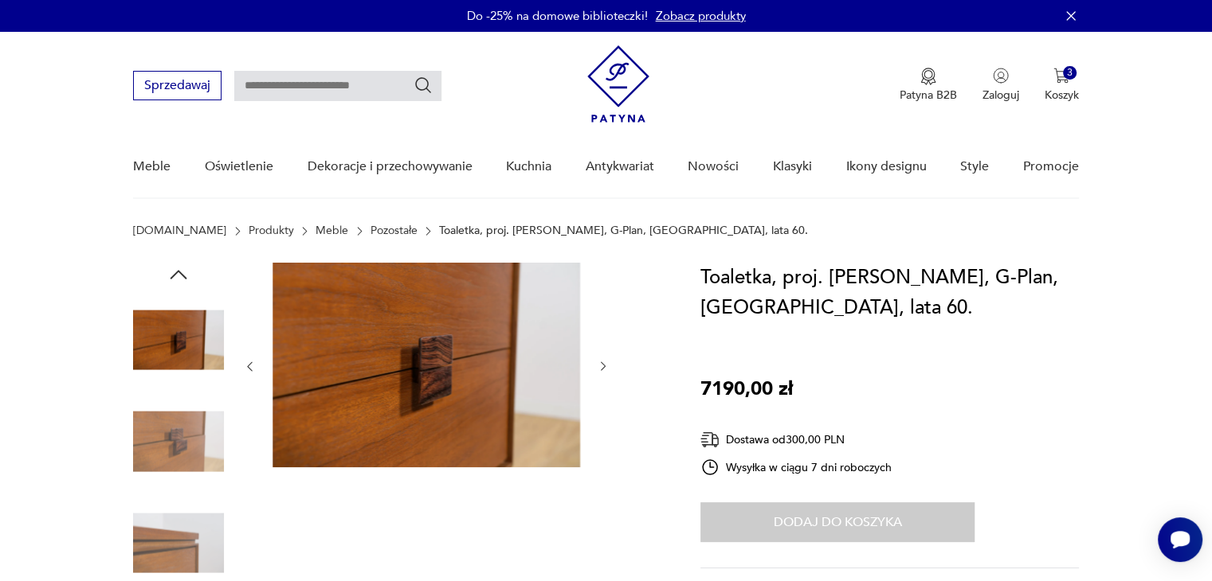
click at [604, 366] on icon "button" at bounding box center [603, 367] width 5 height 10
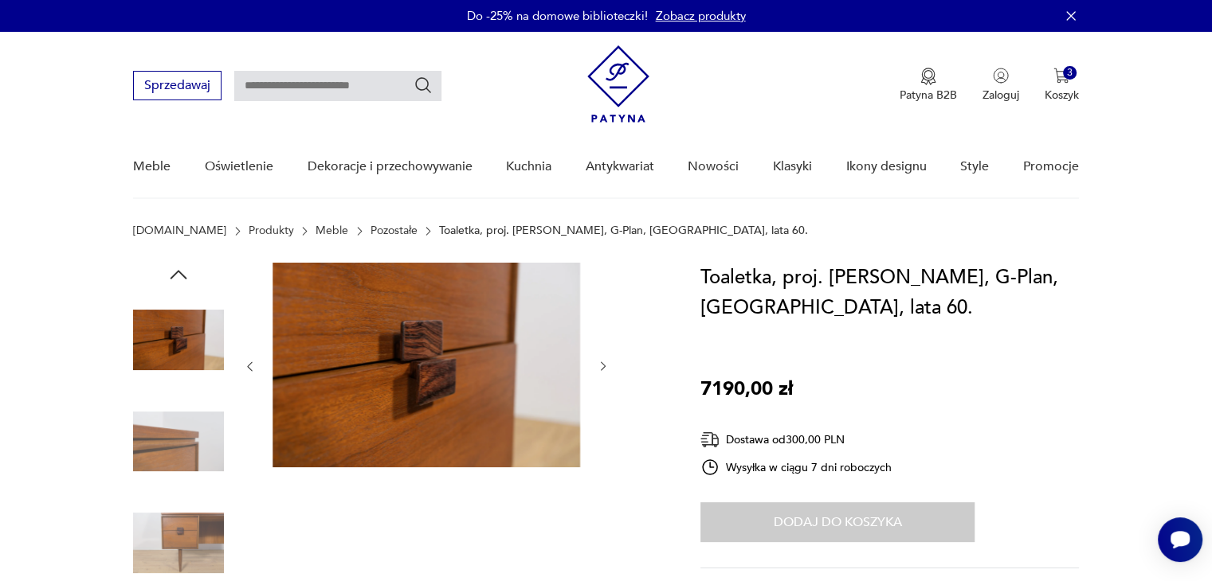
click at [604, 366] on icon "button" at bounding box center [603, 367] width 5 height 10
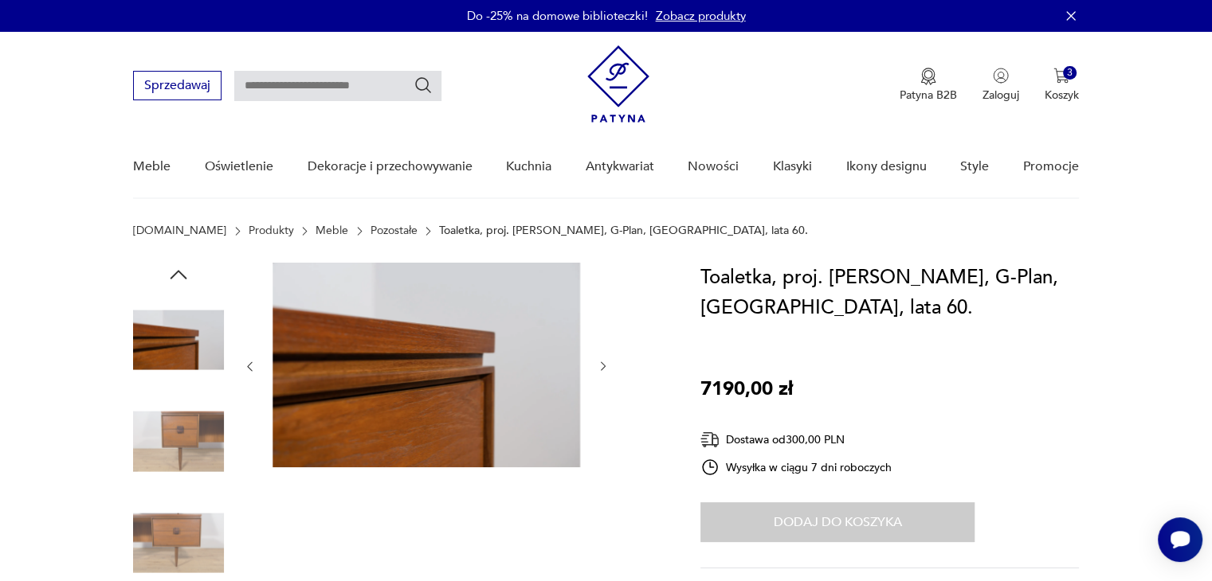
click at [604, 366] on icon "button" at bounding box center [603, 367] width 5 height 10
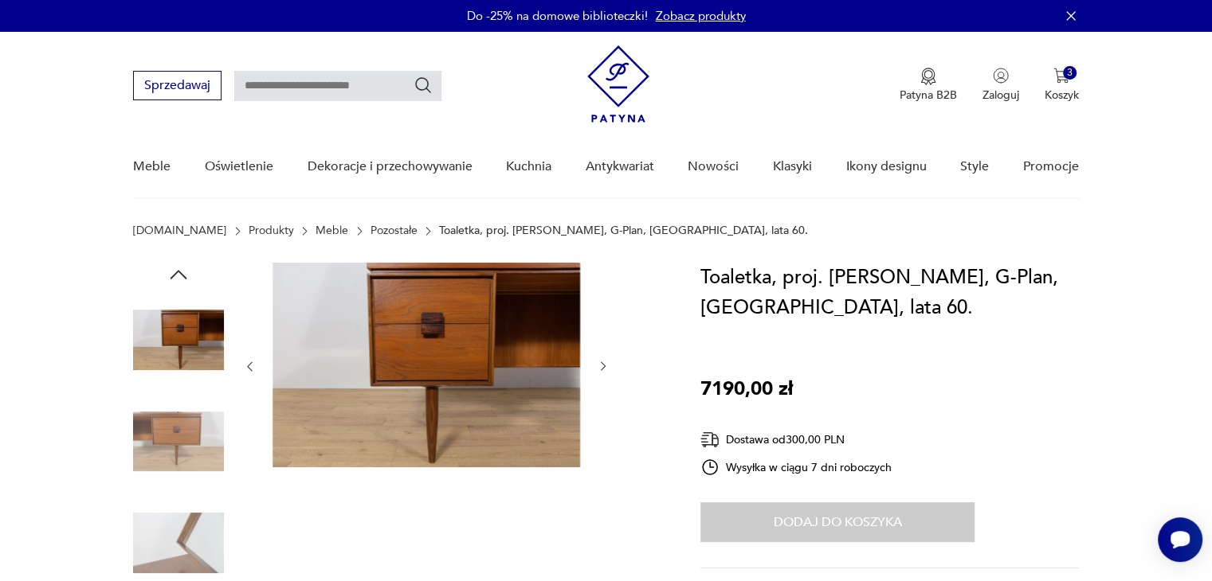
click at [604, 366] on icon "button" at bounding box center [603, 367] width 5 height 10
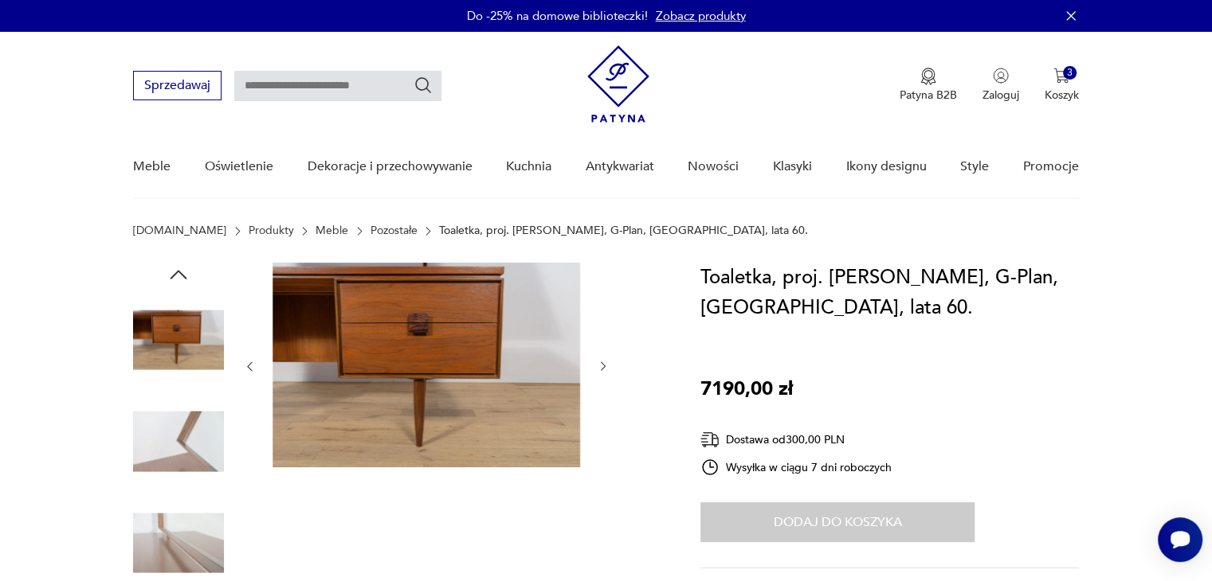
click at [604, 366] on icon "button" at bounding box center [603, 367] width 5 height 10
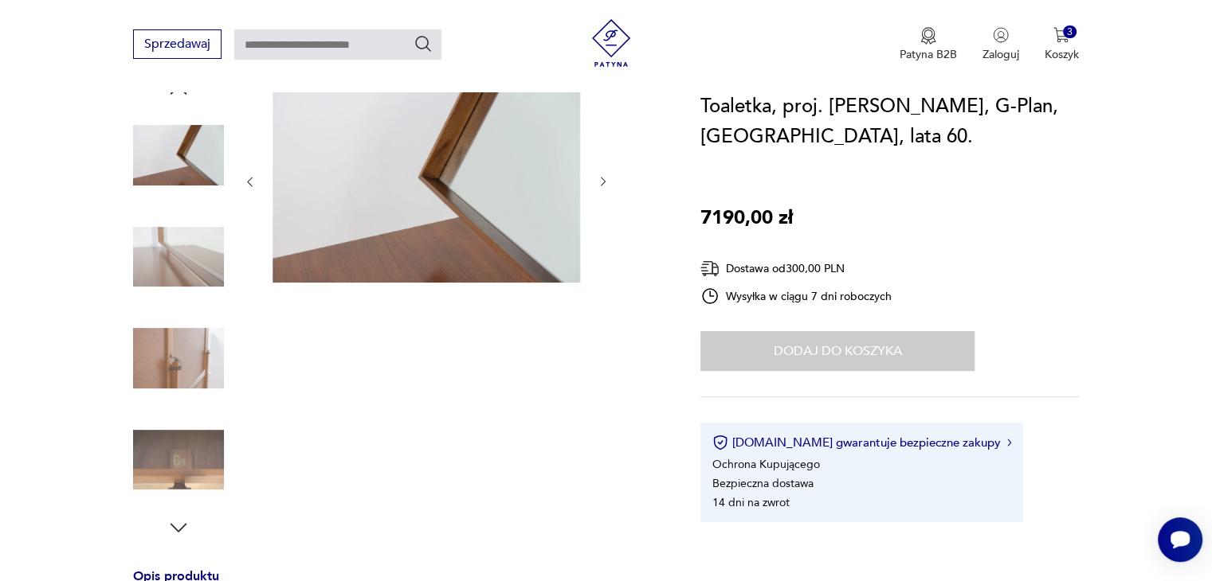
scroll to position [191, 0]
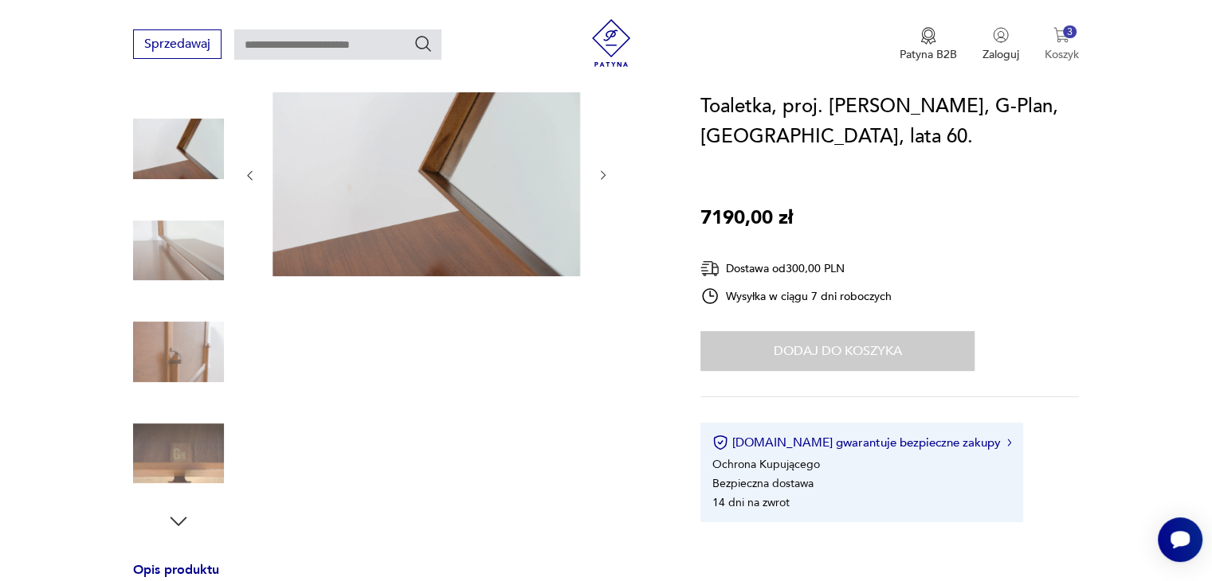
click at [1057, 38] on img "button" at bounding box center [1061, 35] width 16 height 16
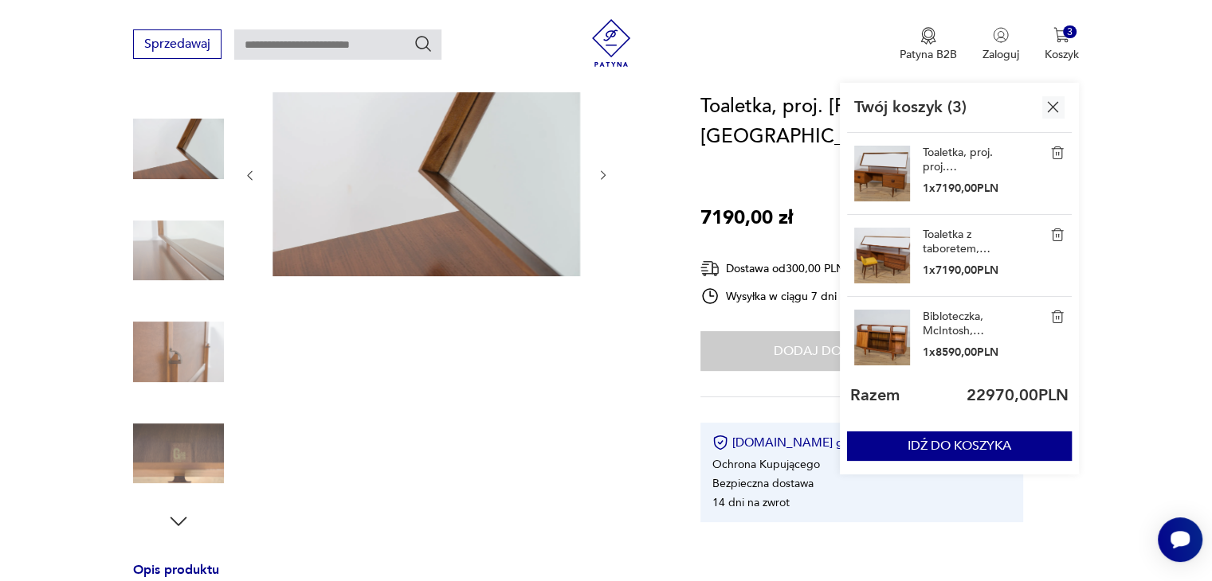
click at [947, 240] on link "Toaletka z taboretem, White & Newton, [GEOGRAPHIC_DATA], lata 60." at bounding box center [962, 242] width 80 height 29
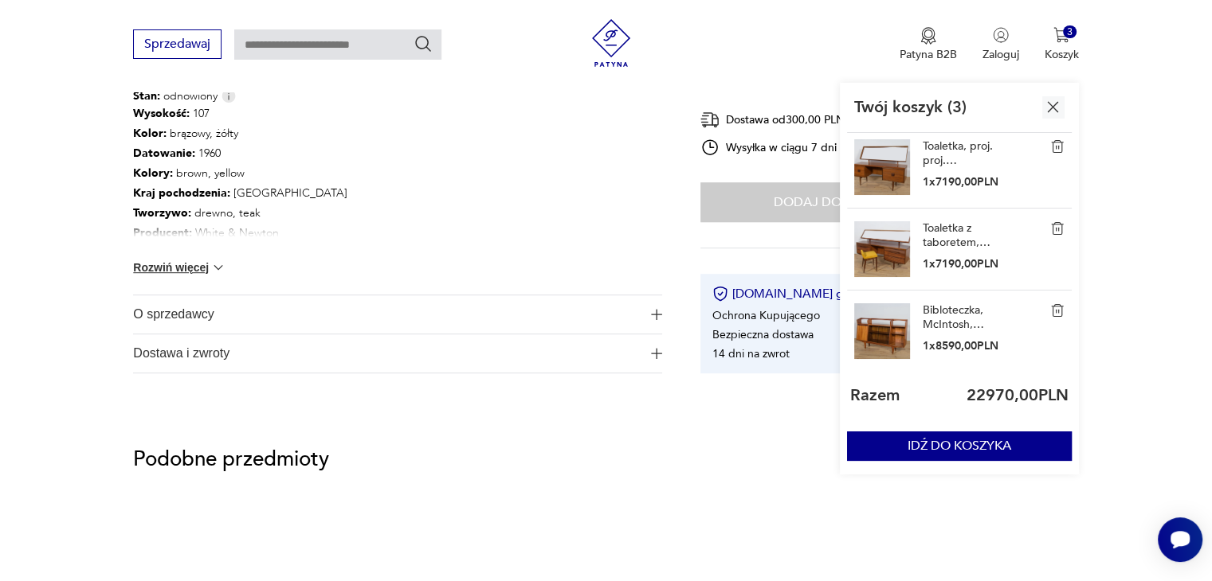
scroll to position [924, 0]
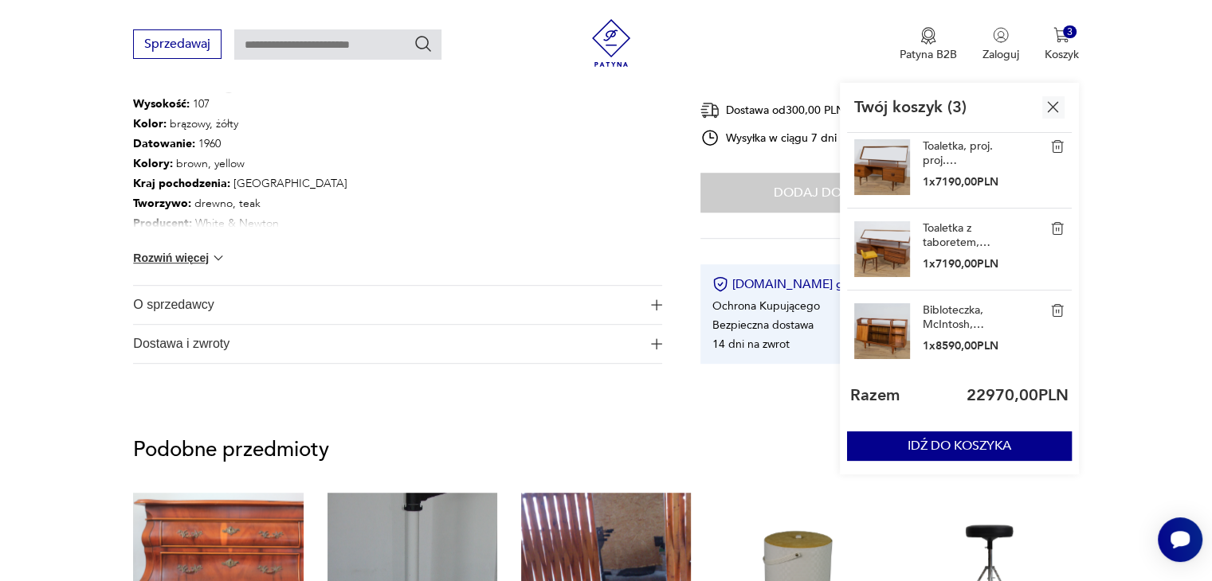
click at [948, 243] on link "Toaletka z taboretem, White & Newton, [GEOGRAPHIC_DATA], lata 60." at bounding box center [962, 235] width 80 height 29
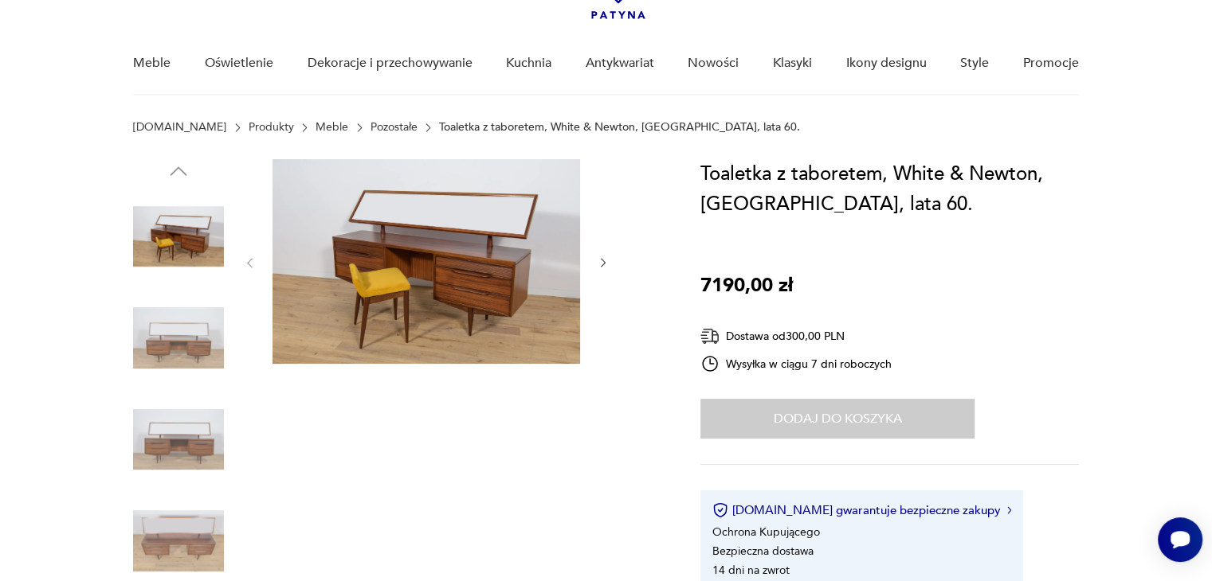
scroll to position [108, 0]
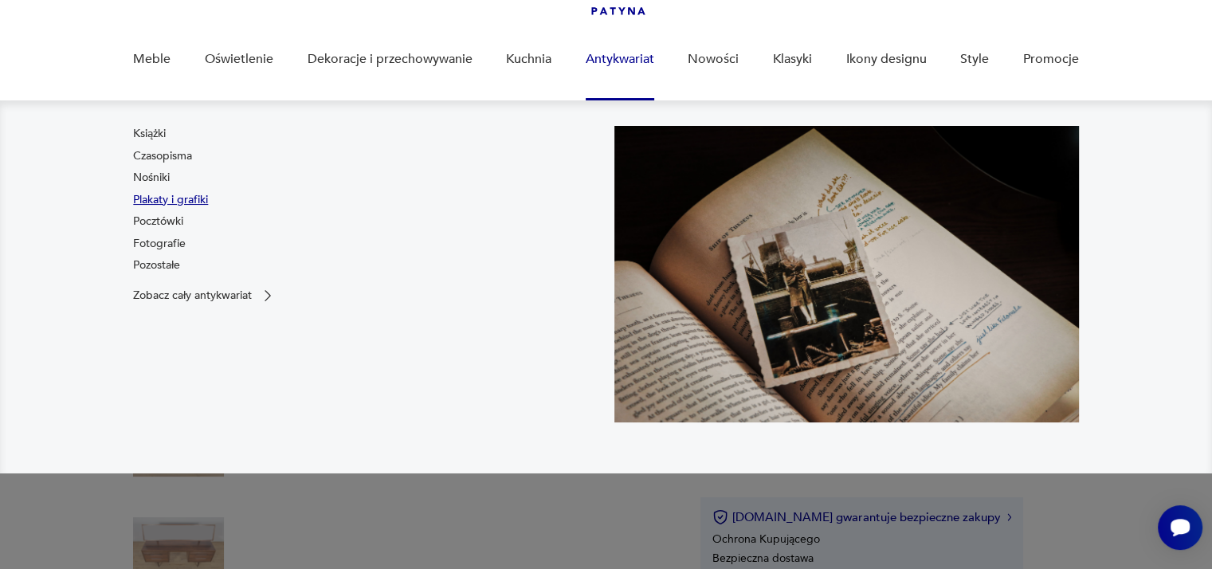
click at [188, 199] on link "Plakaty i grafiki" at bounding box center [170, 200] width 75 height 16
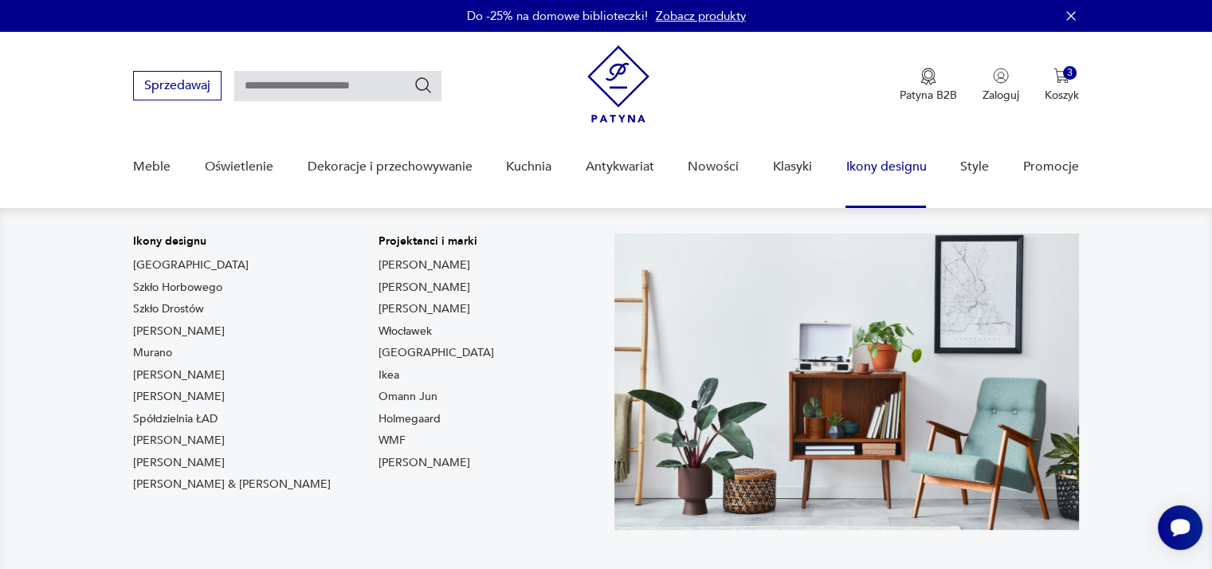
click at [867, 165] on link "Ikony designu" at bounding box center [885, 166] width 80 height 61
click at [879, 166] on link "Ikony designu" at bounding box center [885, 166] width 80 height 61
click at [190, 418] on link "Spółdzielnia ŁAD" at bounding box center [175, 419] width 84 height 16
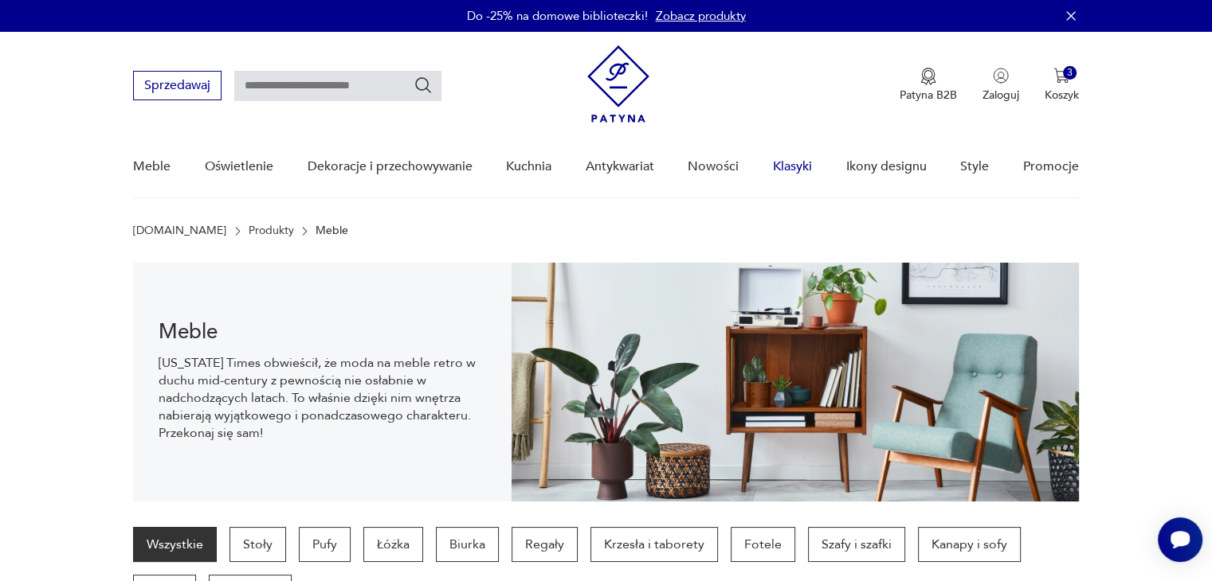
click at [797, 168] on link "Klasyki" at bounding box center [792, 166] width 39 height 61
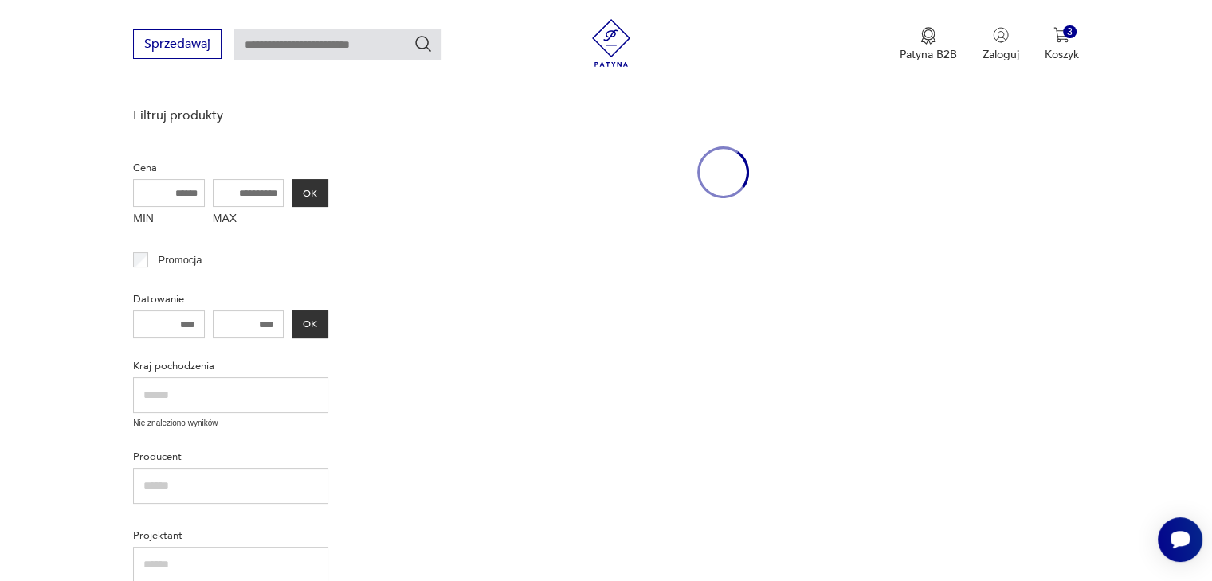
scroll to position [206, 0]
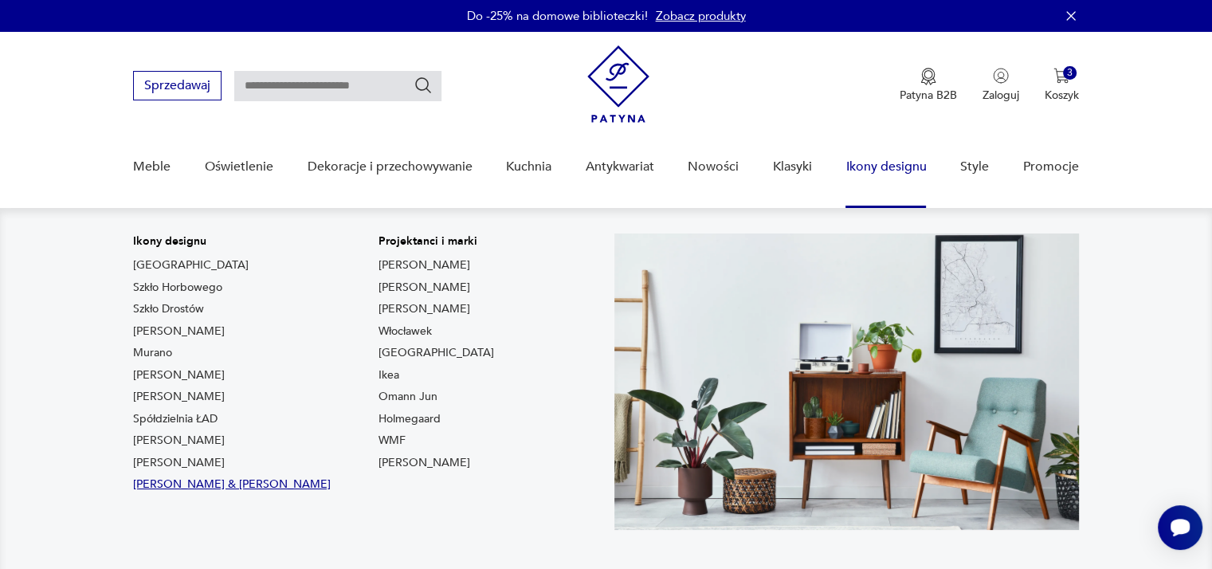
click at [206, 484] on link "Ray & Charles Eames" at bounding box center [232, 484] width 198 height 16
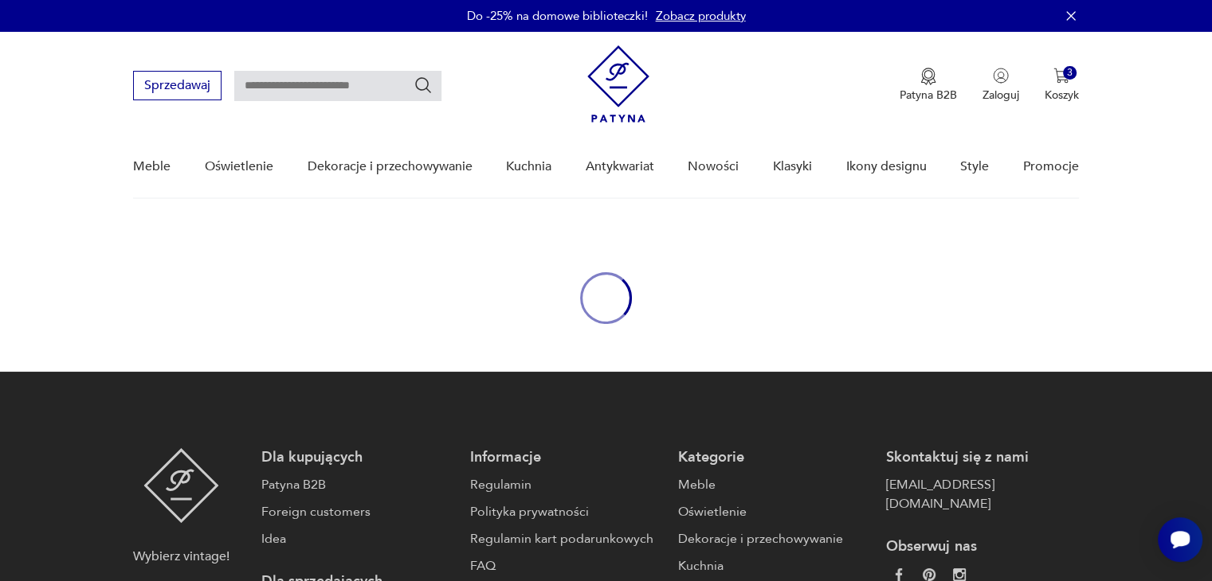
type input "*****"
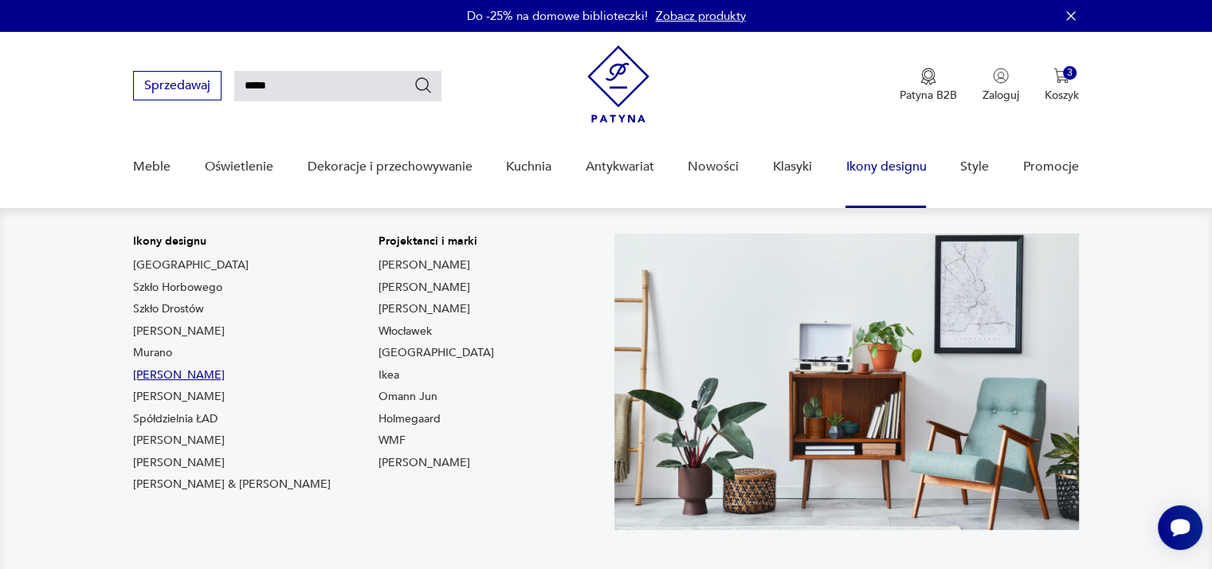
click at [165, 373] on link "Chierowski" at bounding box center [179, 375] width 92 height 16
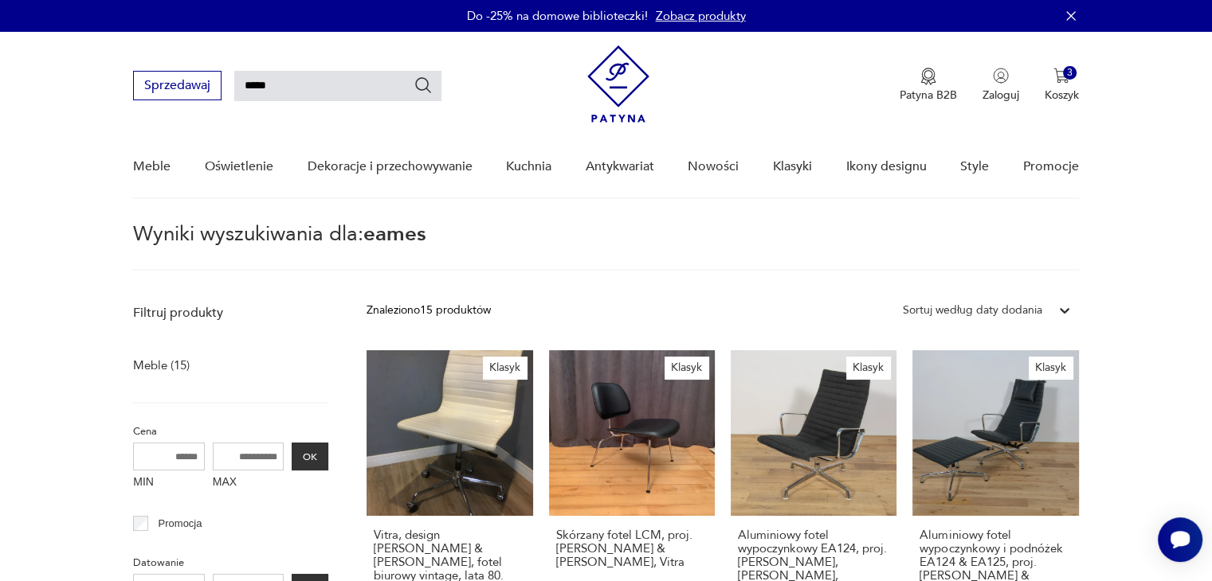
type input "**********"
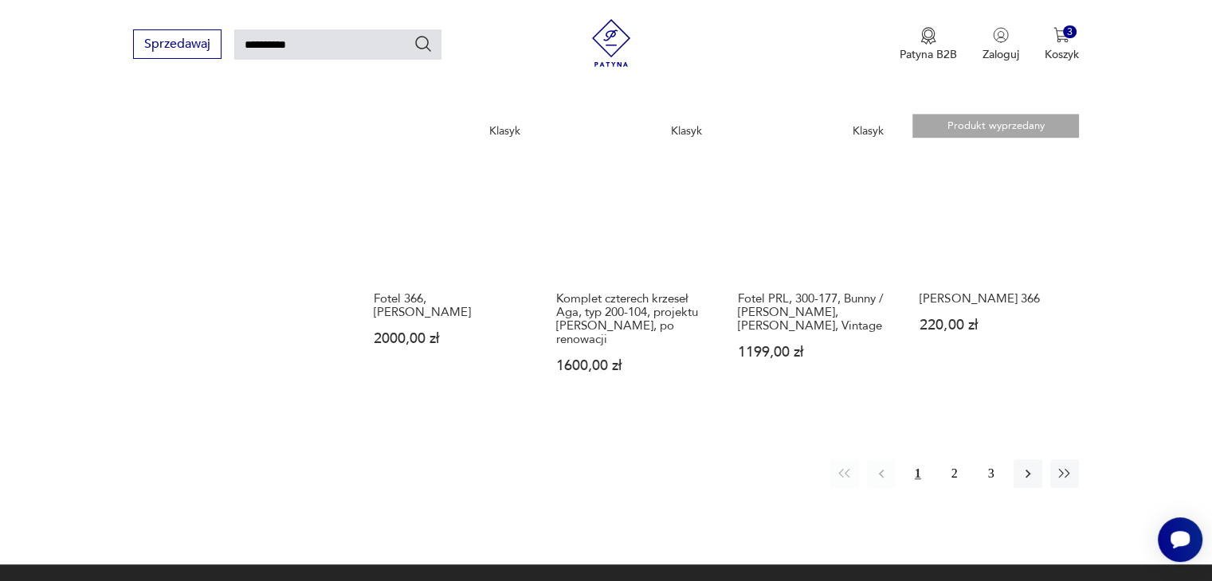
scroll to position [1204, 0]
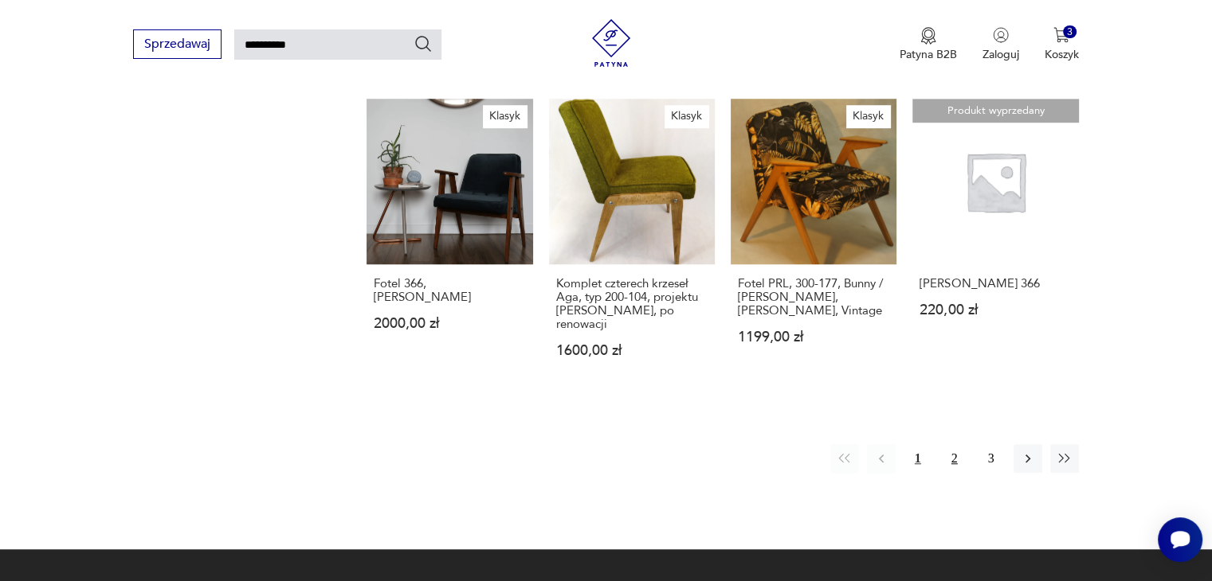
click at [954, 448] on button "2" at bounding box center [954, 458] width 29 height 29
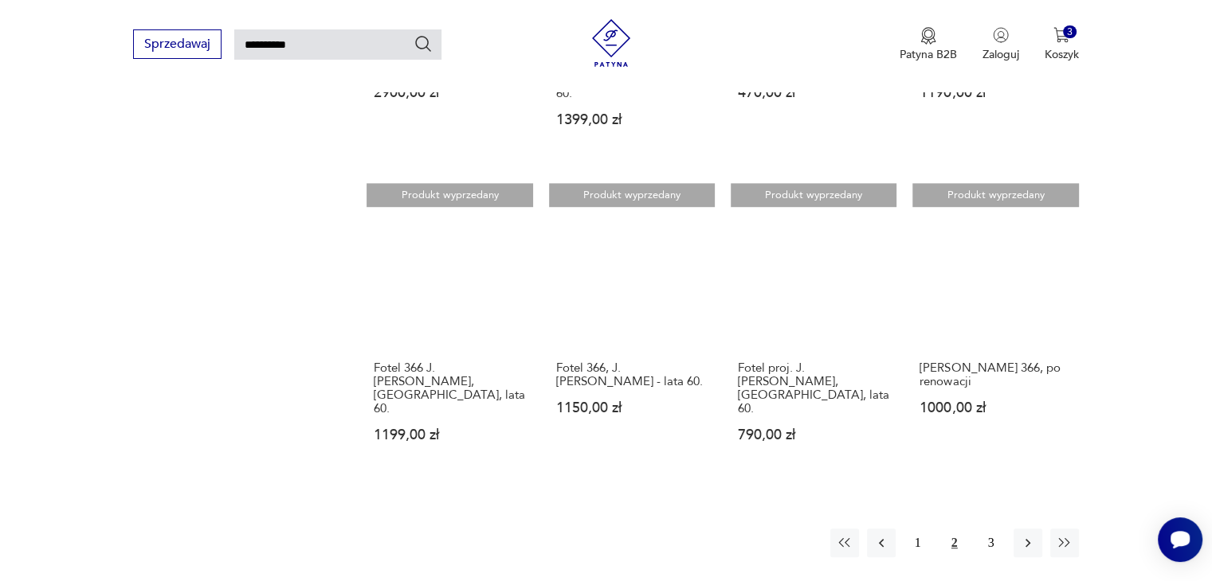
scroll to position [1121, 0]
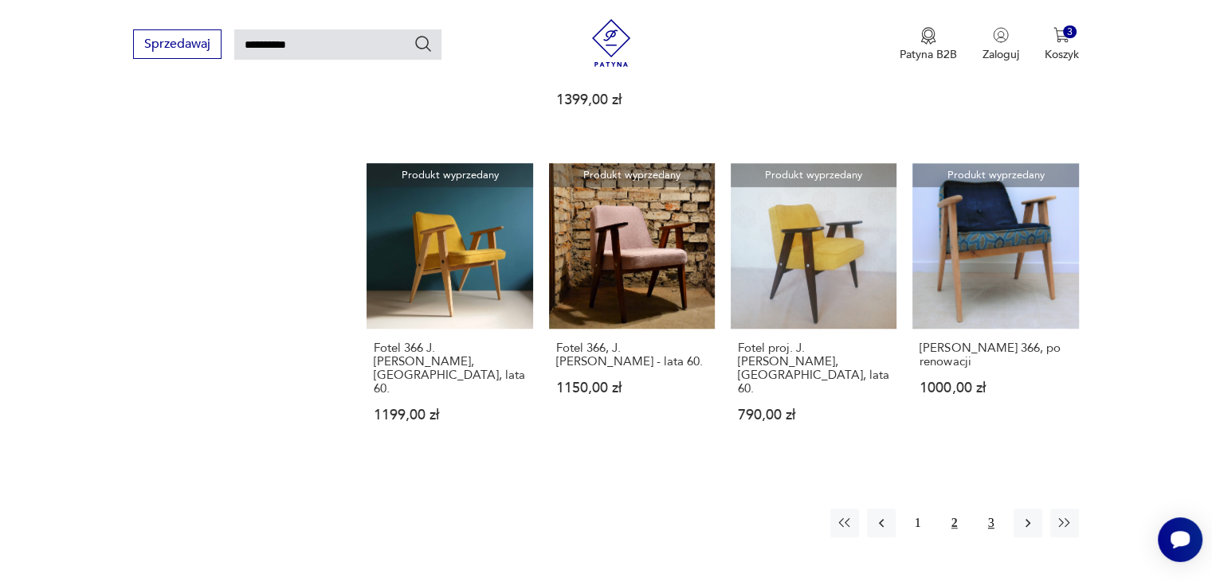
click at [994, 509] on button "3" at bounding box center [991, 523] width 29 height 29
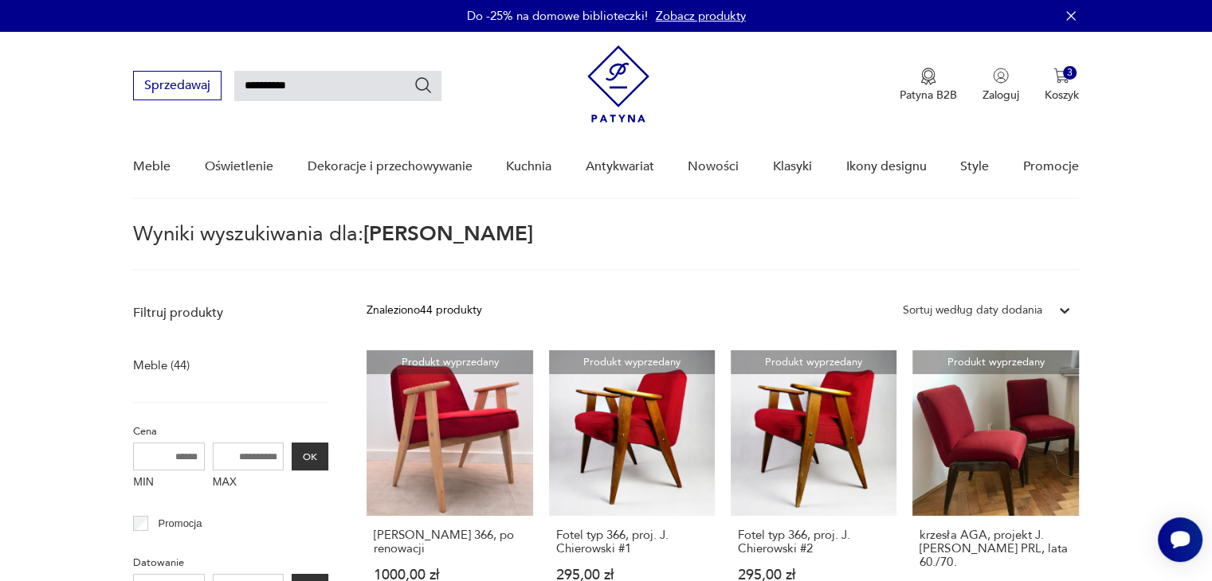
click at [306, 84] on input "**********" at bounding box center [337, 86] width 207 height 30
drag, startPoint x: 306, startPoint y: 84, endPoint x: 179, endPoint y: 84, distance: 126.6
click at [179, 84] on div "**********" at bounding box center [287, 85] width 308 height 29
type input "**********"
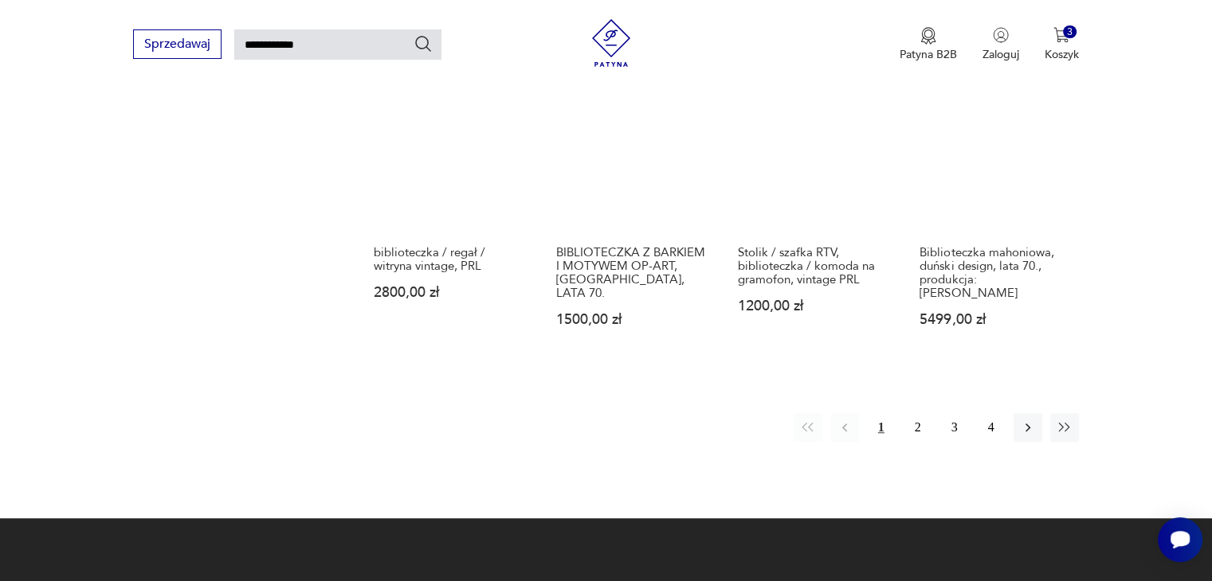
scroll to position [1207, 0]
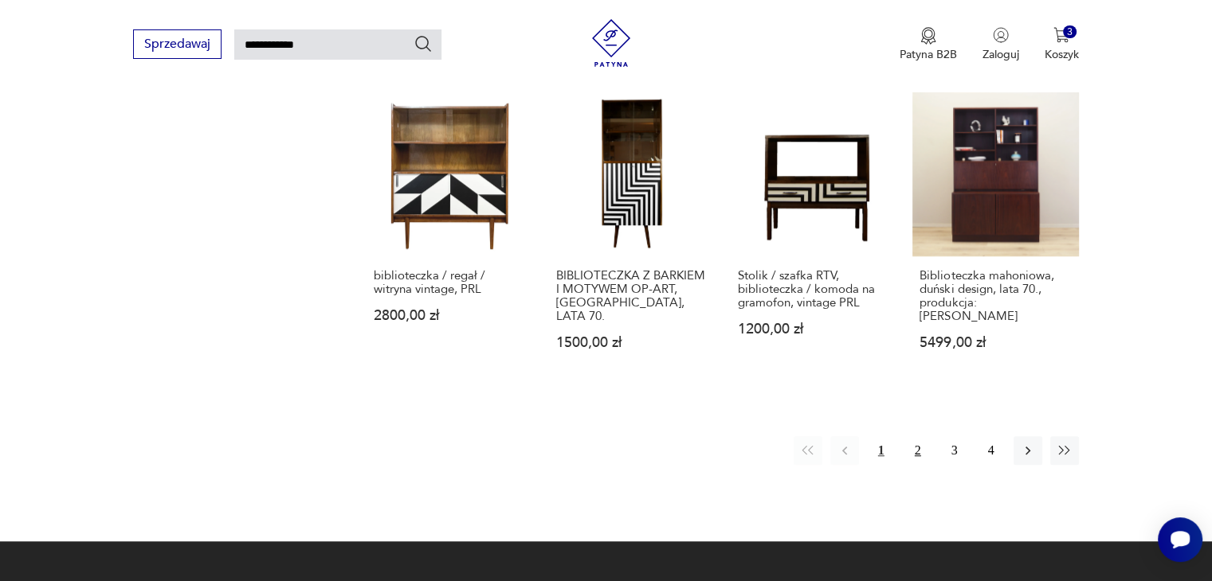
click at [918, 436] on button "2" at bounding box center [917, 450] width 29 height 29
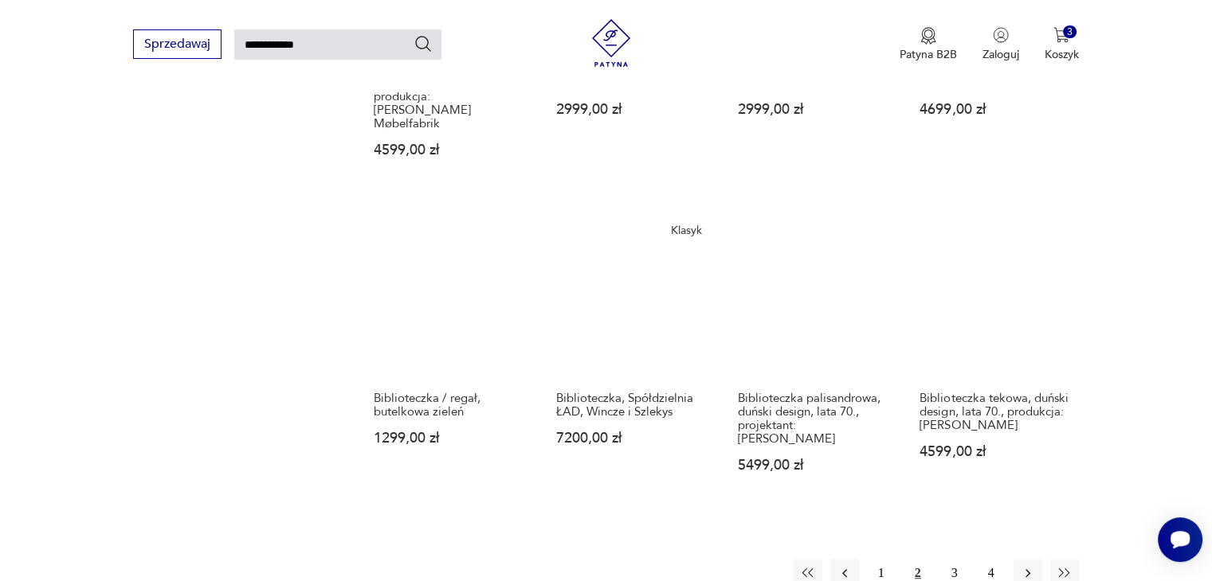
scroll to position [1140, 0]
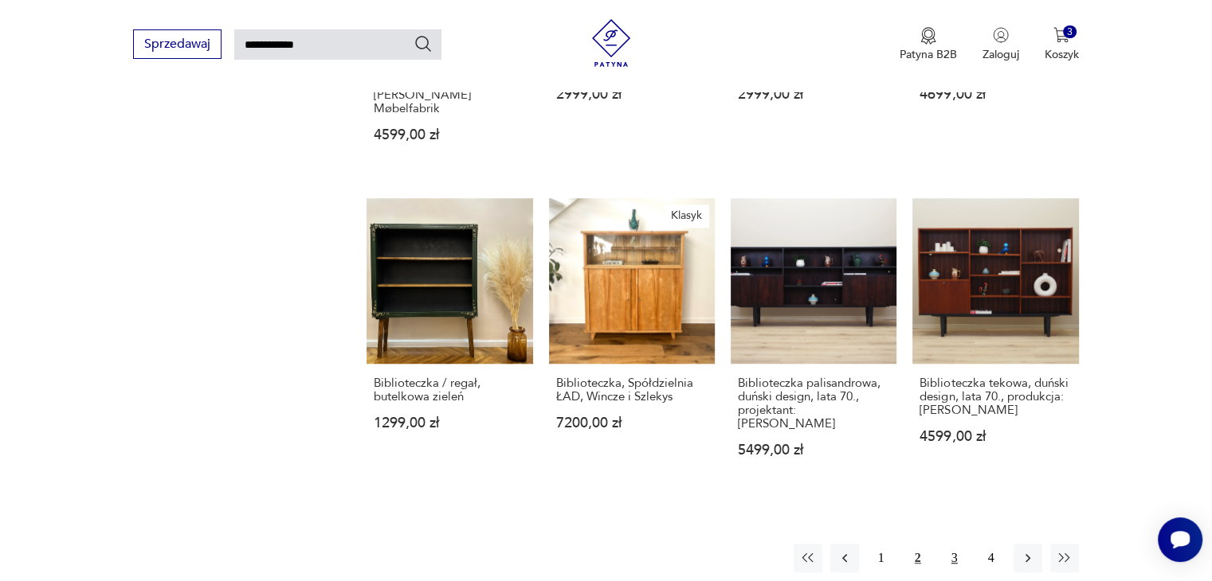
click at [955, 544] on button "3" at bounding box center [954, 558] width 29 height 29
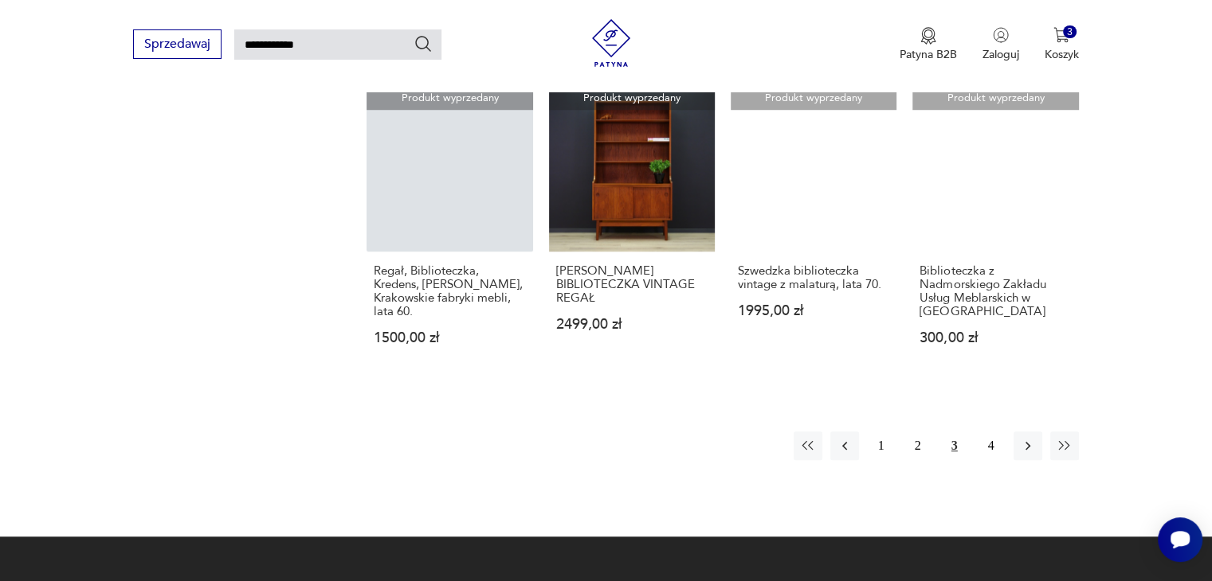
scroll to position [1267, 0]
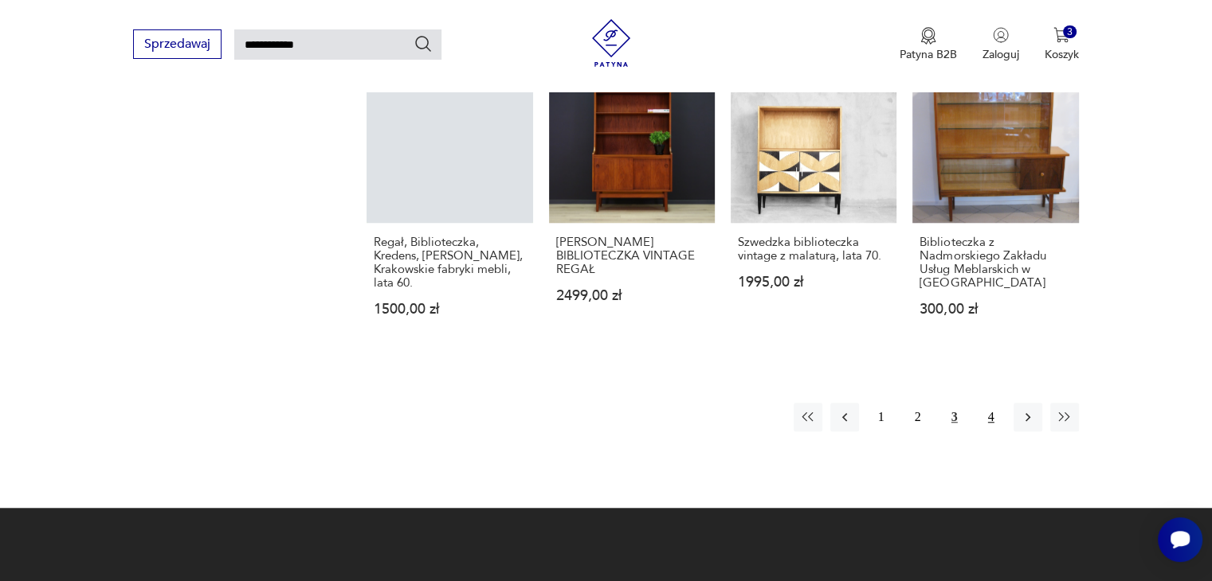
click at [991, 403] on button "4" at bounding box center [991, 417] width 29 height 29
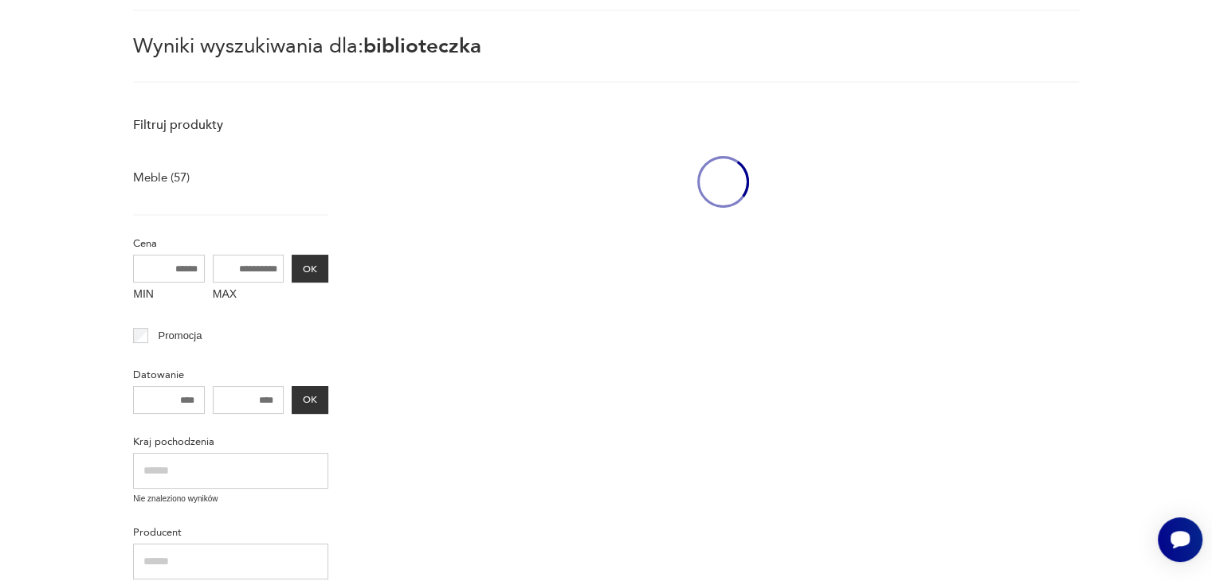
scroll to position [57, 0]
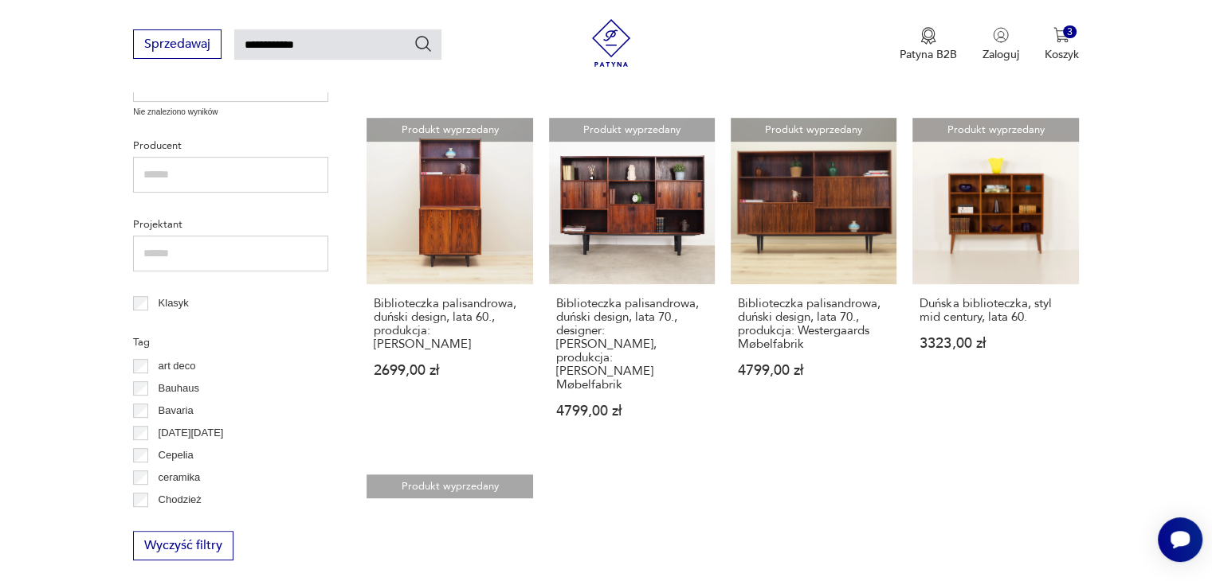
scroll to position [0, 0]
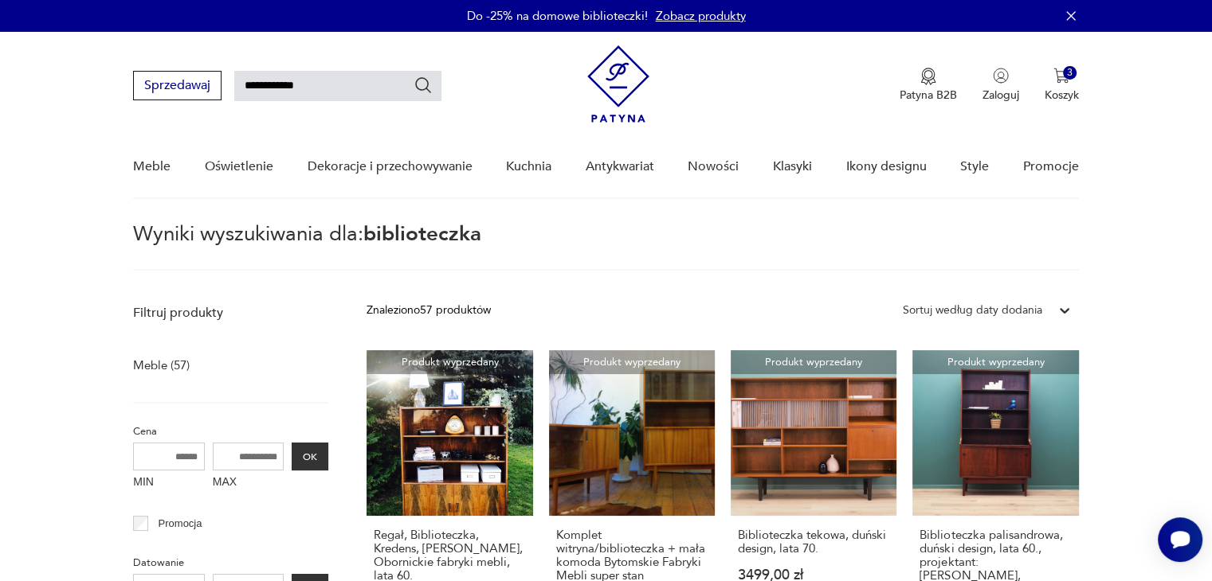
drag, startPoint x: 313, startPoint y: 82, endPoint x: 180, endPoint y: 68, distance: 133.8
click at [180, 68] on div "**********" at bounding box center [605, 78] width 945 height 92
type input "*******"
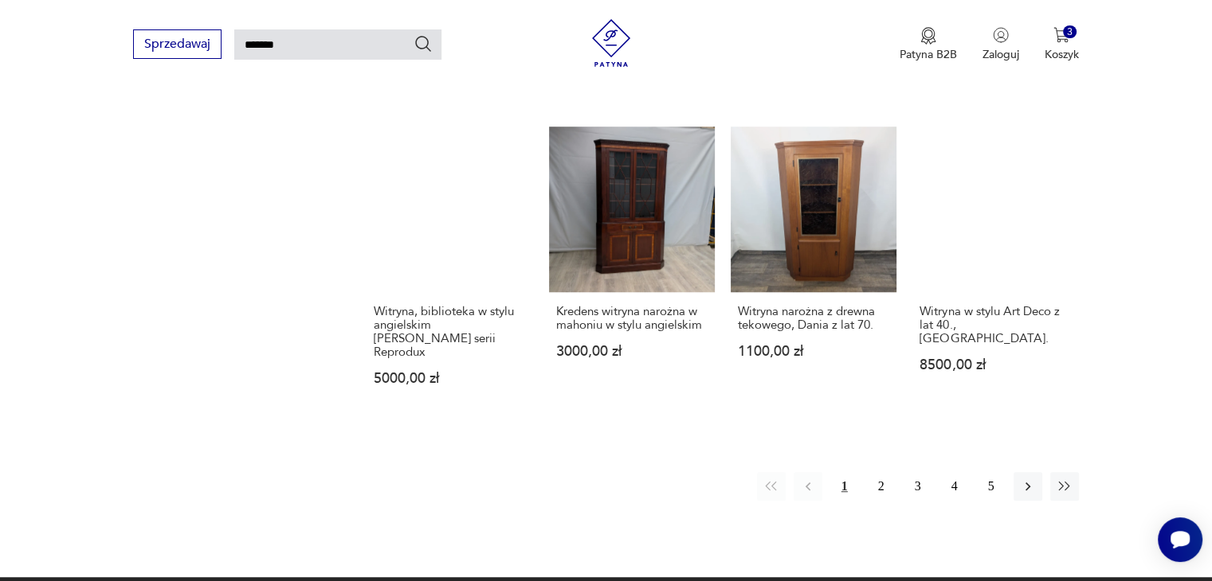
scroll to position [1125, 0]
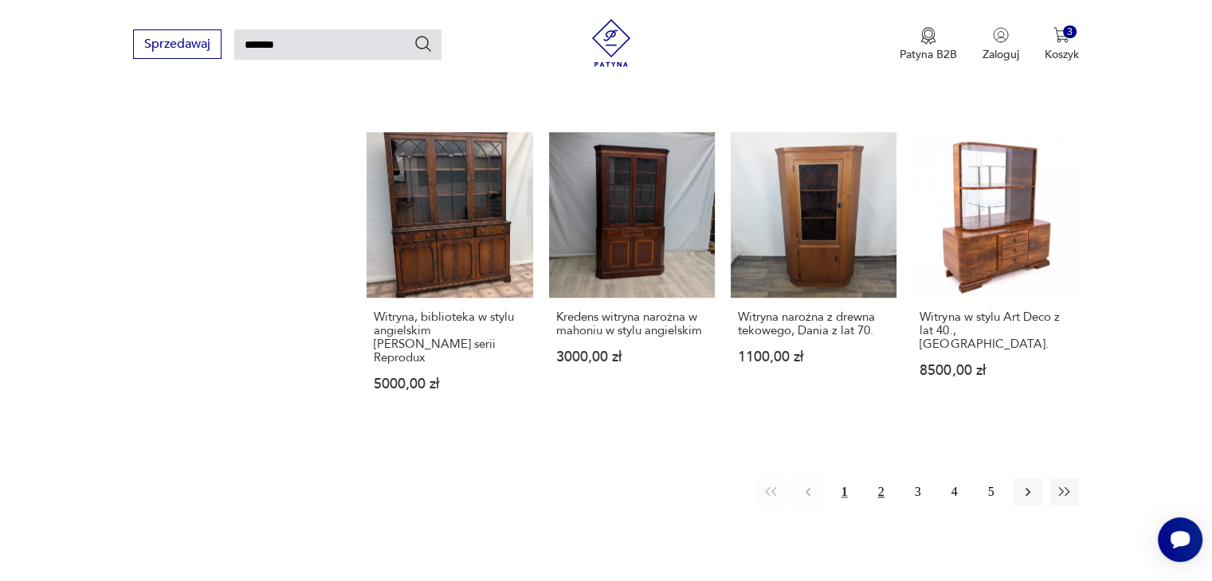
click at [883, 478] on button "2" at bounding box center [881, 492] width 29 height 29
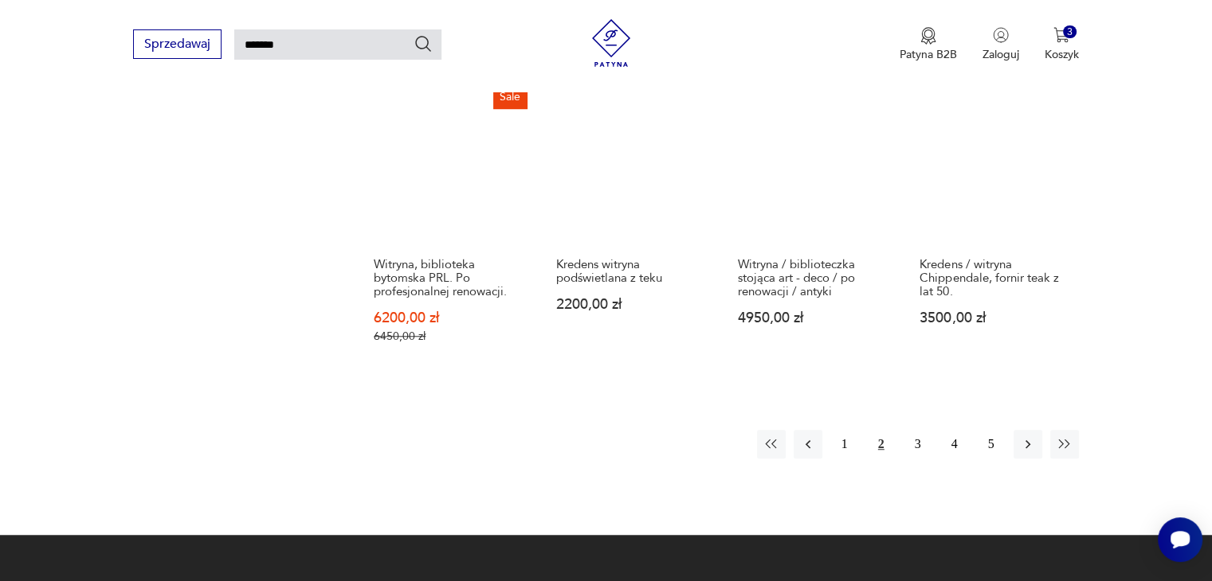
scroll to position [1299, 0]
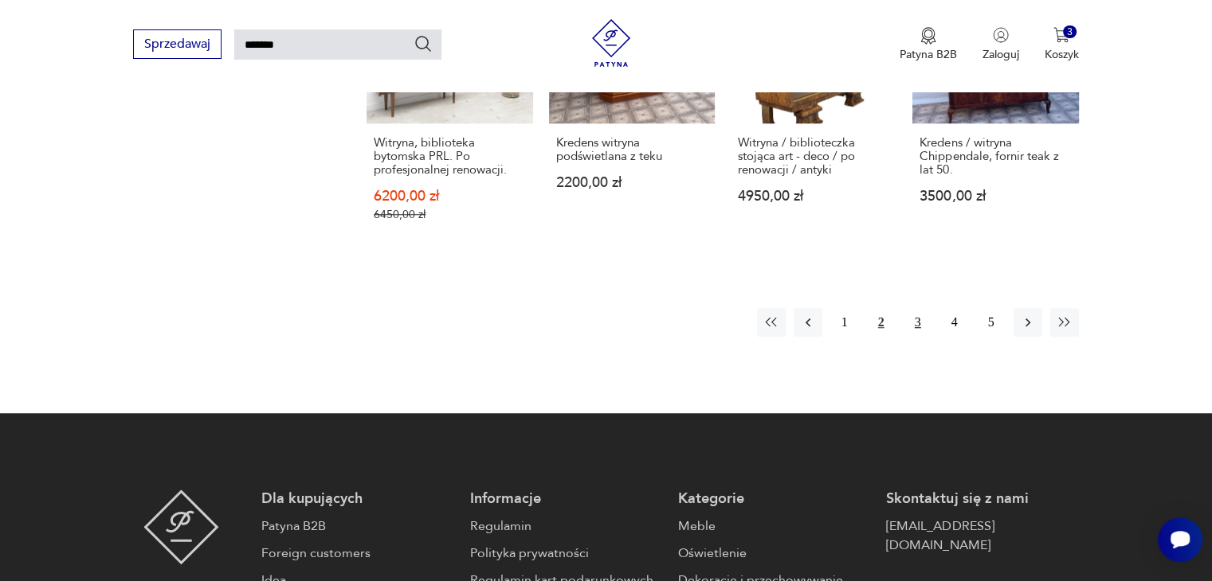
click at [913, 323] on button "3" at bounding box center [917, 322] width 29 height 29
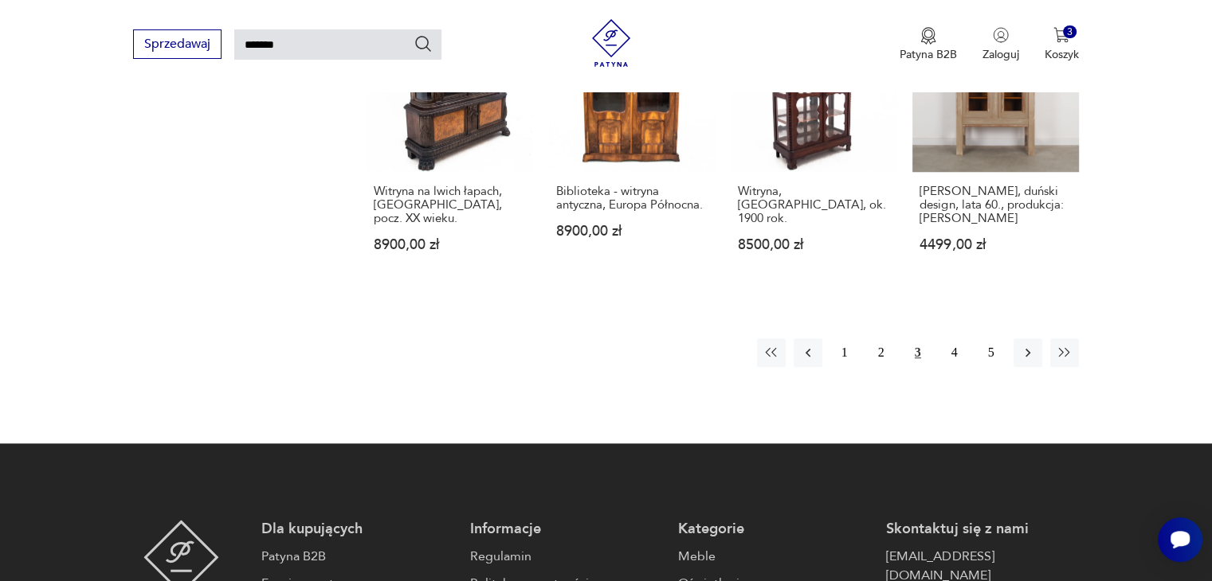
scroll to position [1282, 0]
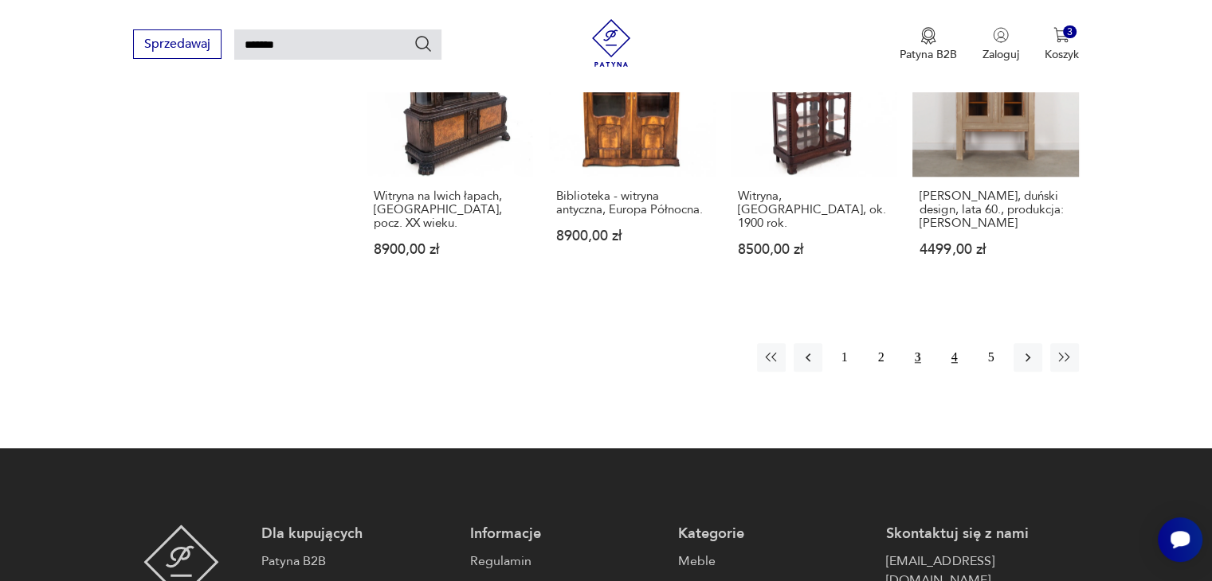
click at [956, 343] on button "4" at bounding box center [954, 357] width 29 height 29
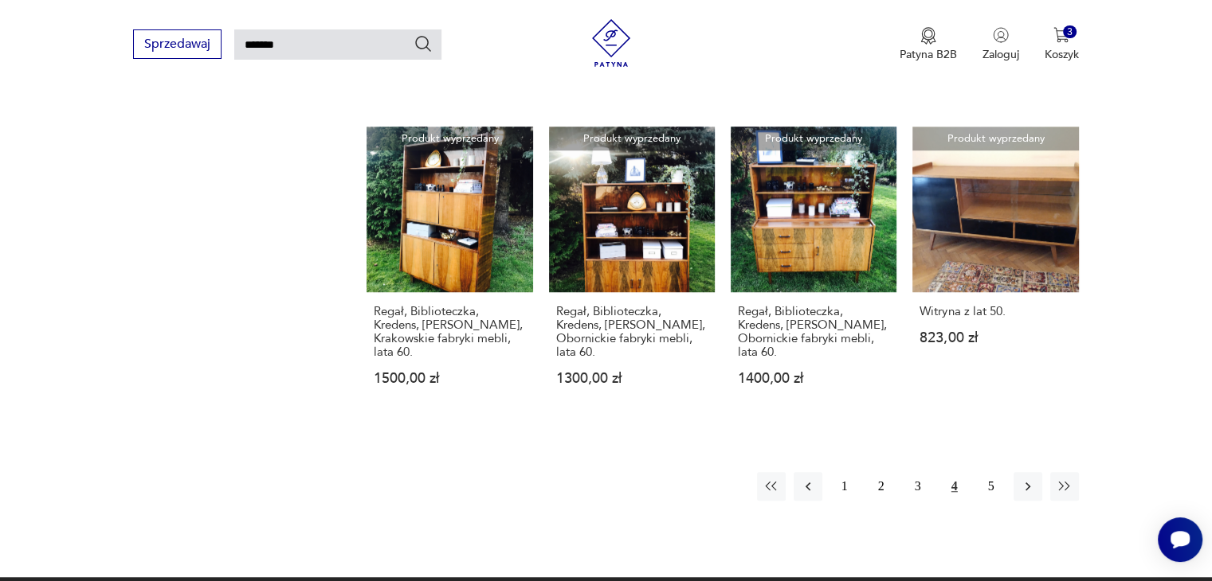
scroll to position [1159, 0]
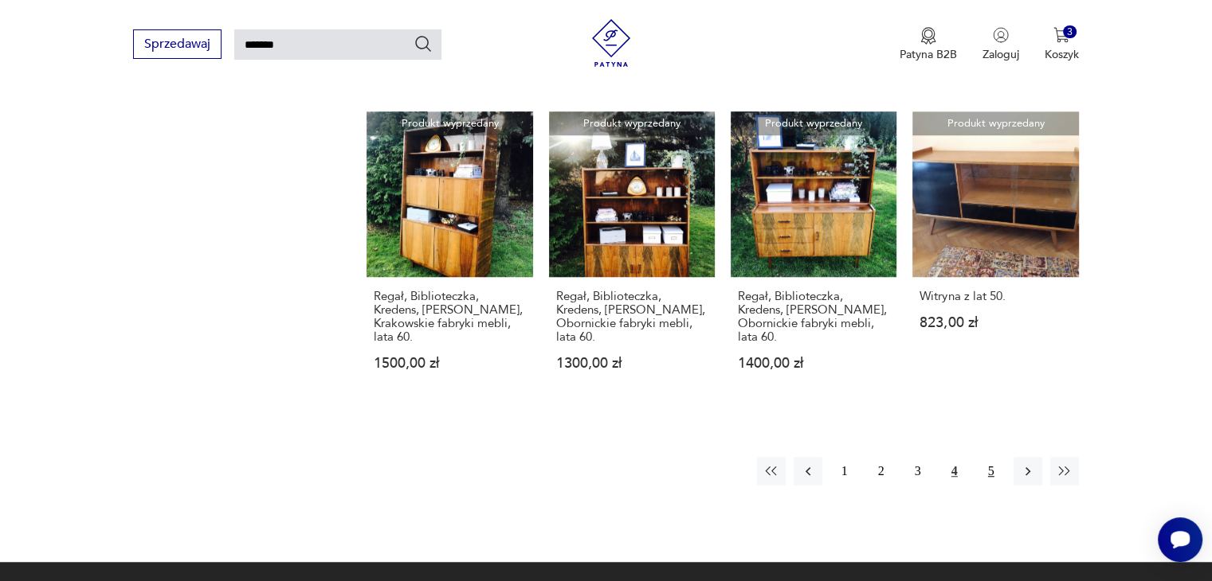
click at [989, 470] on button "5" at bounding box center [991, 471] width 29 height 29
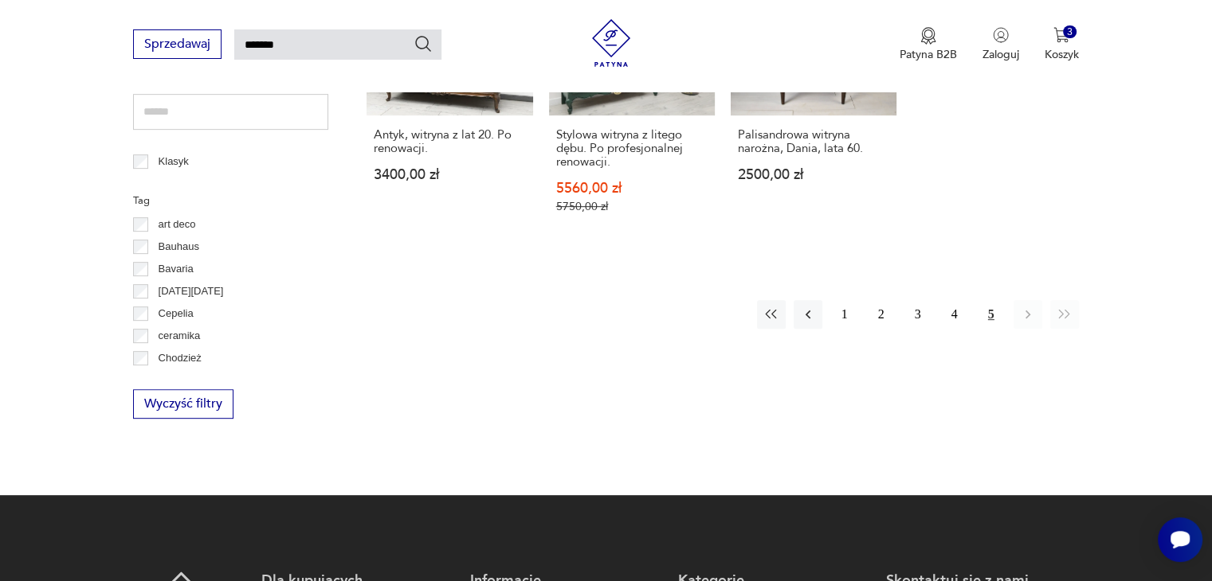
scroll to position [730, 0]
